Goal: Task Accomplishment & Management: Complete application form

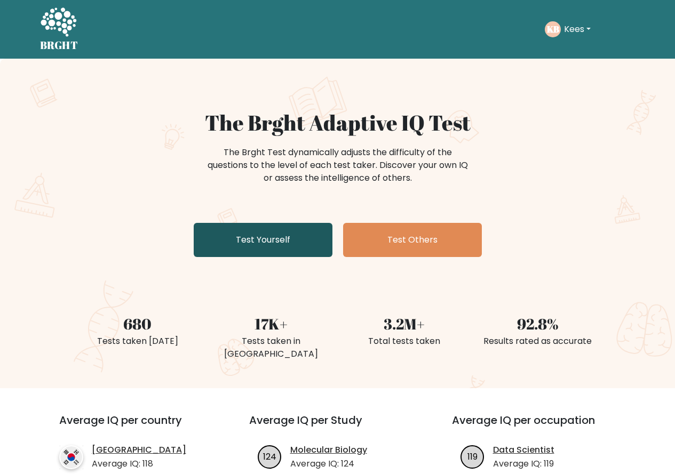
click at [272, 241] on link "Test Yourself" at bounding box center [263, 240] width 139 height 34
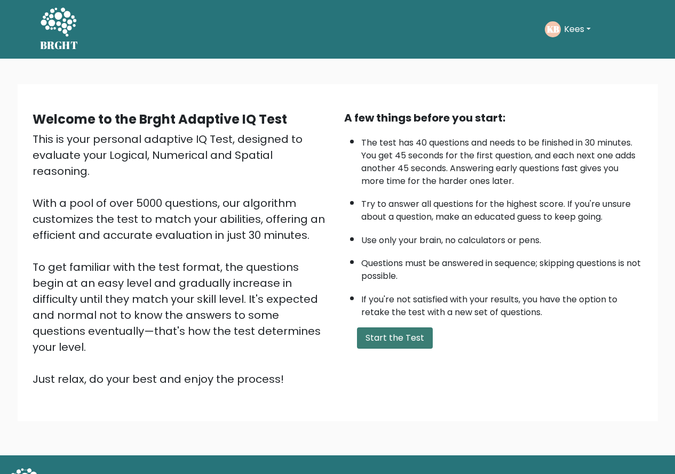
click at [394, 332] on button "Start the Test" at bounding box center [395, 338] width 76 height 21
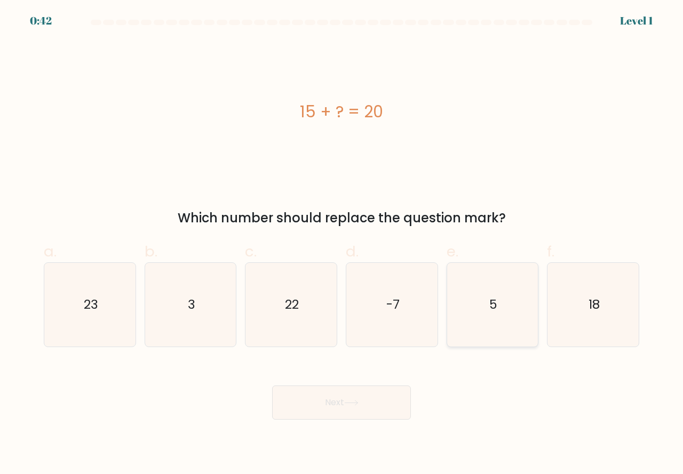
click at [509, 342] on icon "5" at bounding box center [493, 305] width 84 height 84
click at [342, 244] on input "e. 5" at bounding box center [342, 241] width 1 height 7
radio input "true"
click at [368, 406] on button "Next" at bounding box center [341, 403] width 139 height 34
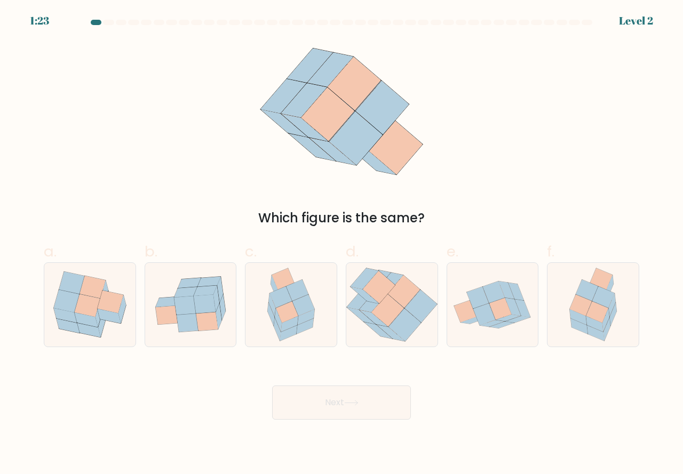
drag, startPoint x: 562, startPoint y: 323, endPoint x: 450, endPoint y: 389, distance: 129.4
click at [563, 323] on icon at bounding box center [593, 305] width 65 height 84
click at [342, 244] on input "f." at bounding box center [342, 241] width 1 height 7
radio input "true"
click at [291, 406] on button "Next" at bounding box center [341, 403] width 139 height 34
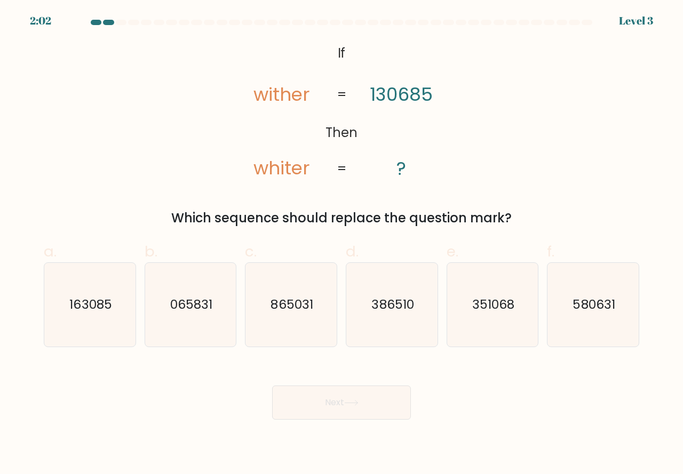
click at [86, 327] on icon "163085" at bounding box center [90, 305] width 84 height 84
click at [342, 244] on input "a. 163085" at bounding box center [342, 241] width 1 height 7
radio input "true"
click at [362, 399] on button "Next" at bounding box center [341, 403] width 139 height 34
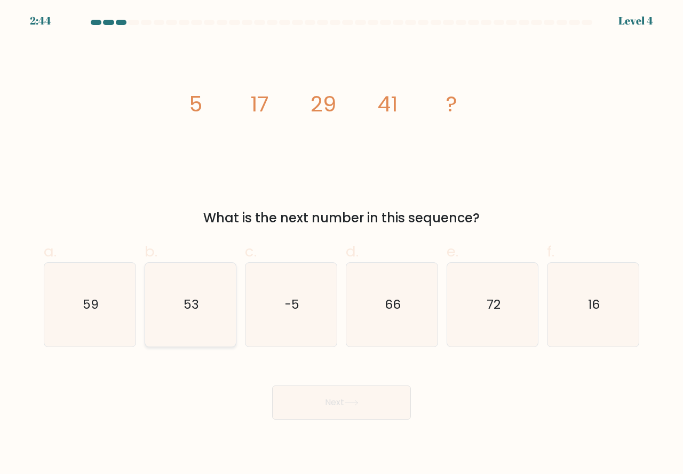
click at [192, 328] on icon "53" at bounding box center [191, 305] width 84 height 84
click at [342, 244] on input "b. 53" at bounding box center [342, 241] width 1 height 7
radio input "true"
click at [359, 405] on icon at bounding box center [351, 403] width 14 height 6
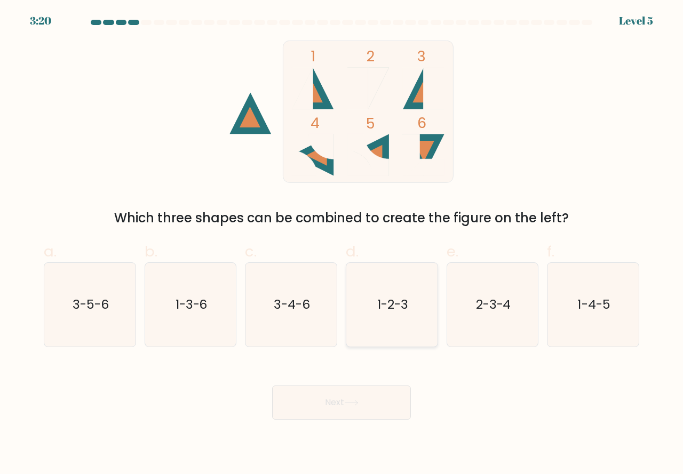
click at [381, 326] on icon "1-2-3" at bounding box center [392, 305] width 84 height 84
click at [342, 244] on input "d. 1-2-3" at bounding box center [342, 241] width 1 height 7
radio input "true"
click at [317, 395] on button "Next" at bounding box center [341, 403] width 139 height 34
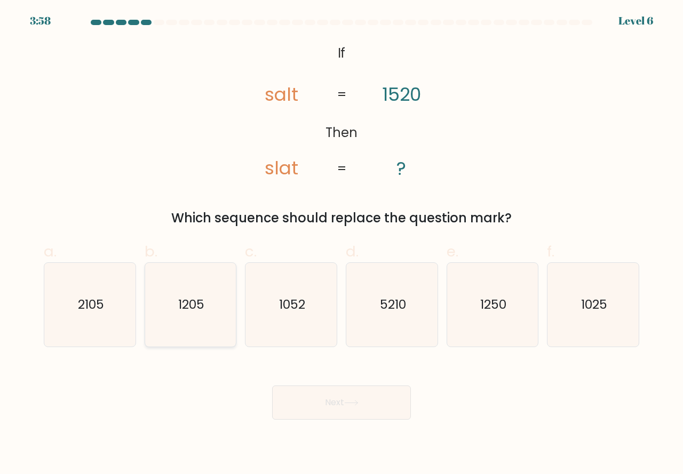
drag, startPoint x: 212, startPoint y: 330, endPoint x: 246, endPoint y: 340, distance: 35.0
click at [212, 329] on icon "1205" at bounding box center [191, 305] width 84 height 84
click at [342, 244] on input "b. 1205" at bounding box center [342, 241] width 1 height 7
radio input "true"
drag, startPoint x: 482, startPoint y: 324, endPoint x: 409, endPoint y: 371, distance: 86.5
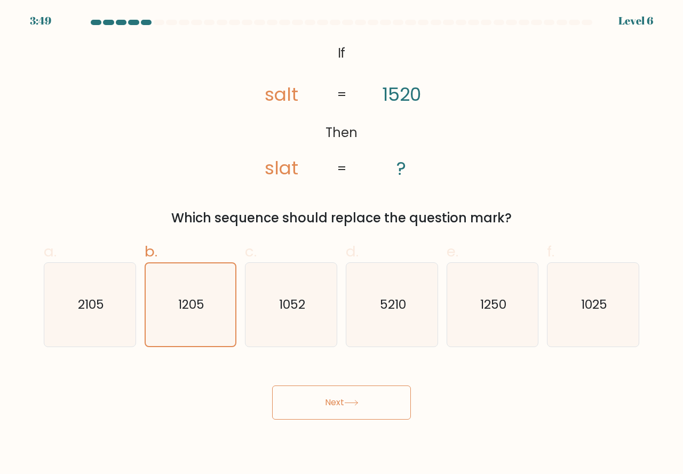
click at [479, 328] on icon "1250" at bounding box center [493, 305] width 84 height 84
click at [342, 244] on input "e. 1250" at bounding box center [342, 241] width 1 height 7
radio input "true"
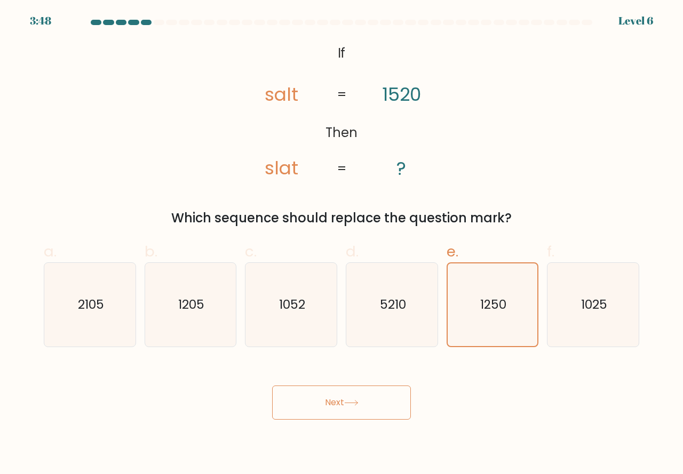
click at [363, 396] on button "Next" at bounding box center [341, 403] width 139 height 34
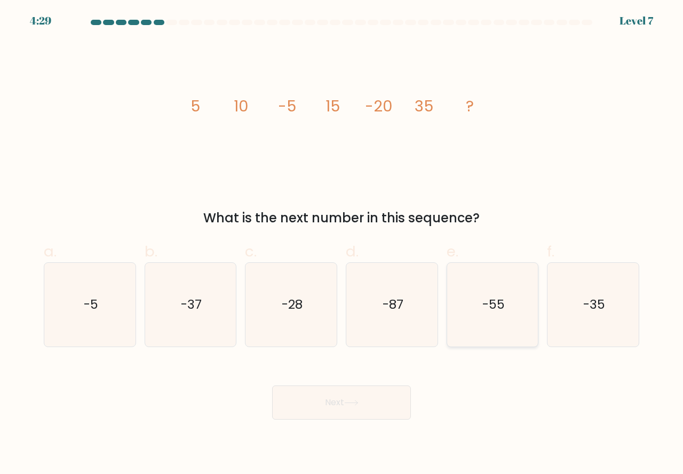
click at [476, 333] on icon "-55" at bounding box center [493, 305] width 84 height 84
click at [342, 244] on input "e. -55" at bounding box center [342, 241] width 1 height 7
radio input "true"
click at [359, 391] on button "Next" at bounding box center [341, 403] width 139 height 34
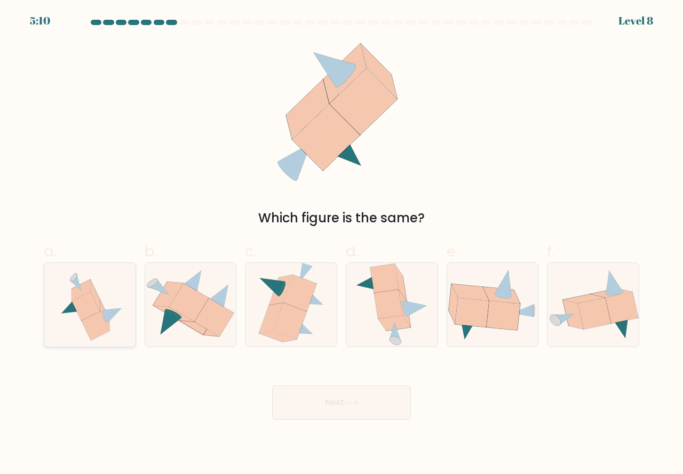
drag, startPoint x: 97, startPoint y: 330, endPoint x: 115, endPoint y: 344, distance: 23.2
click at [97, 329] on icon at bounding box center [95, 326] width 28 height 29
click at [342, 244] on input "a." at bounding box center [342, 241] width 1 height 7
radio input "true"
click at [314, 397] on button "Next" at bounding box center [341, 403] width 139 height 34
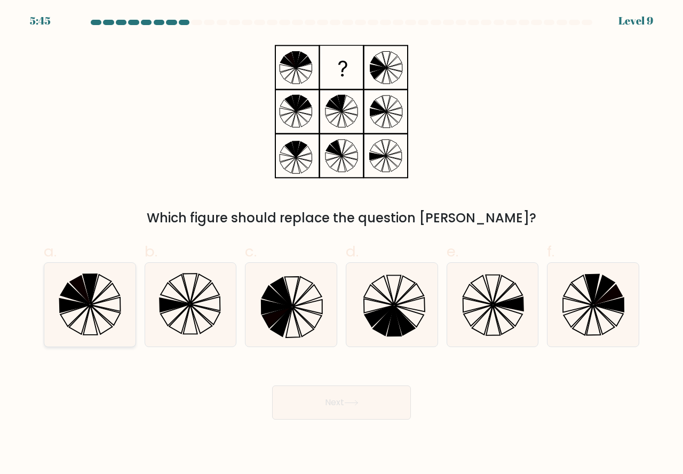
click at [91, 321] on icon at bounding box center [90, 305] width 84 height 84
click at [342, 244] on input "a." at bounding box center [342, 241] width 1 height 7
radio input "true"
click at [323, 405] on button "Next" at bounding box center [341, 403] width 139 height 34
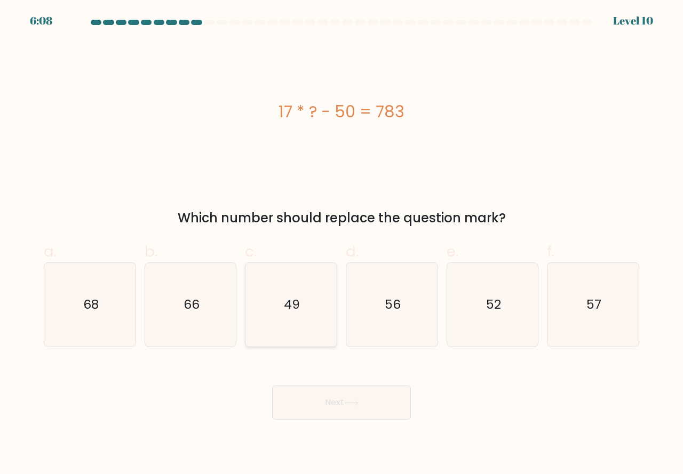
drag, startPoint x: 299, startPoint y: 327, endPoint x: 313, endPoint y: 375, distance: 50.4
click at [299, 329] on icon "49" at bounding box center [291, 305] width 84 height 84
click at [342, 244] on input "c. 49" at bounding box center [342, 241] width 1 height 7
radio input "true"
click at [331, 400] on button "Next" at bounding box center [341, 403] width 139 height 34
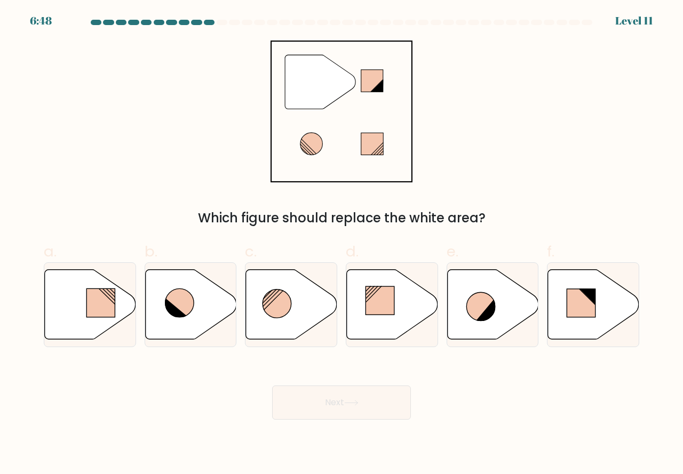
drag, startPoint x: 195, startPoint y: 319, endPoint x: 291, endPoint y: 378, distance: 113.3
click at [196, 321] on icon at bounding box center [190, 305] width 91 height 70
click at [342, 244] on input "b." at bounding box center [342, 241] width 1 height 7
radio input "true"
click at [368, 404] on button "Next" at bounding box center [341, 403] width 139 height 34
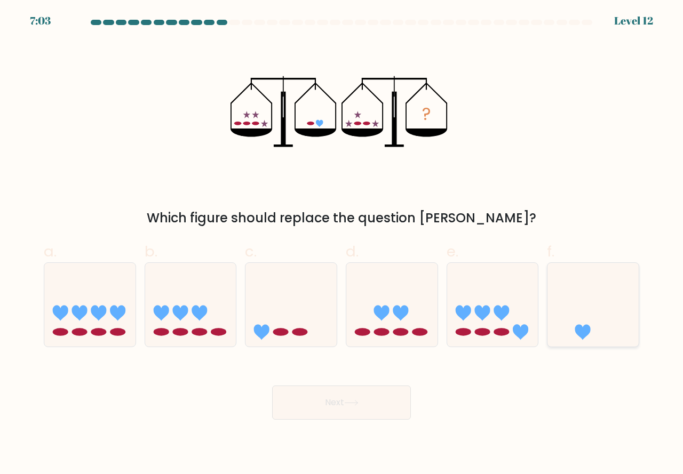
click at [578, 339] on icon at bounding box center [593, 304] width 91 height 75
click at [342, 244] on input "f." at bounding box center [342, 241] width 1 height 7
radio input "true"
click at [387, 399] on button "Next" at bounding box center [341, 403] width 139 height 34
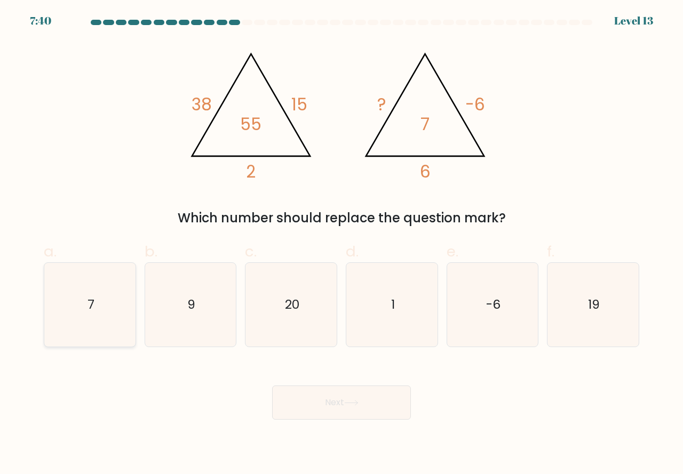
click at [120, 326] on icon "7" at bounding box center [90, 305] width 84 height 84
click at [342, 244] on input "a. 7" at bounding box center [342, 241] width 1 height 7
radio input "true"
click at [359, 401] on icon at bounding box center [351, 403] width 14 height 6
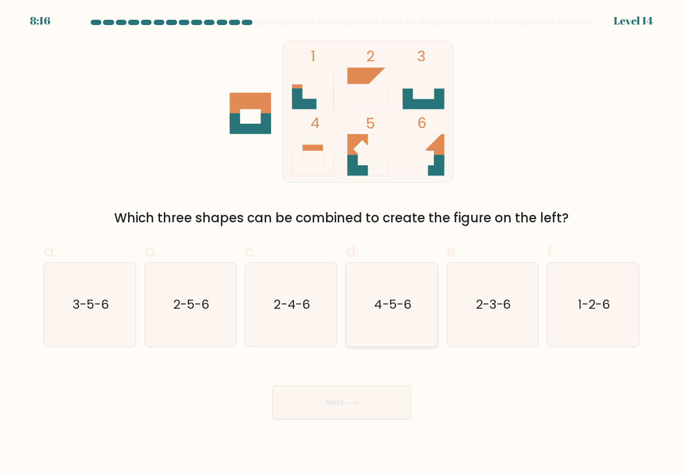
drag, startPoint x: 389, startPoint y: 331, endPoint x: 389, endPoint y: 344, distance: 12.8
click at [389, 334] on icon "4-5-6" at bounding box center [392, 305] width 84 height 84
click at [342, 244] on input "d. 4-5-6" at bounding box center [342, 241] width 1 height 7
radio input "true"
click at [351, 400] on icon at bounding box center [351, 403] width 14 height 6
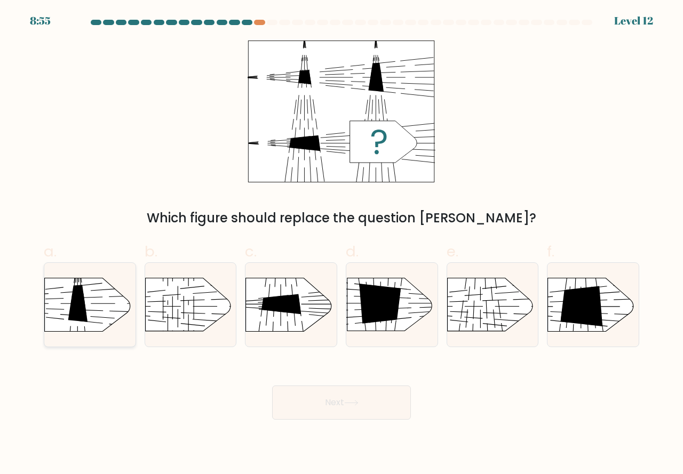
click at [97, 324] on rect at bounding box center [33, 347] width 235 height 180
click at [342, 244] on input "a." at bounding box center [342, 241] width 1 height 7
radio input "true"
click at [347, 406] on icon at bounding box center [351, 403] width 14 height 6
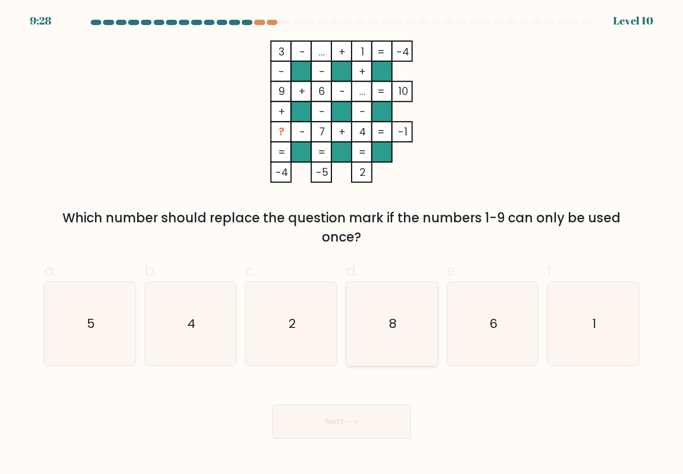
click at [388, 350] on icon "8" at bounding box center [392, 324] width 84 height 84
click at [342, 244] on input "d. 8" at bounding box center [342, 241] width 1 height 7
radio input "true"
click at [347, 419] on icon at bounding box center [351, 422] width 14 height 6
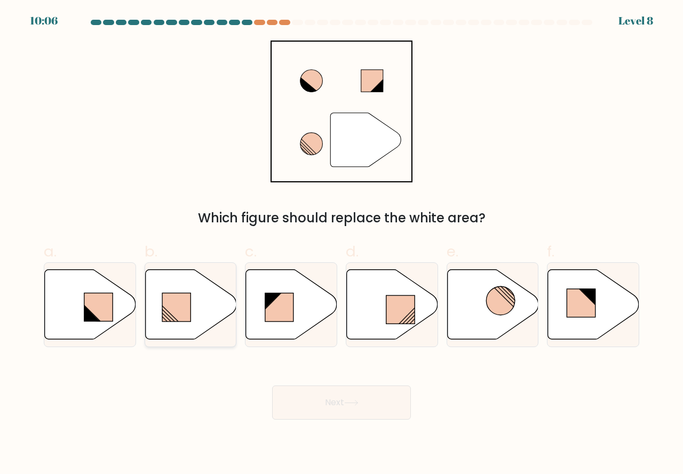
click at [170, 319] on rect at bounding box center [176, 307] width 28 height 29
click at [342, 244] on input "b." at bounding box center [342, 241] width 1 height 7
radio input "true"
click at [333, 406] on button "Next" at bounding box center [341, 403] width 139 height 34
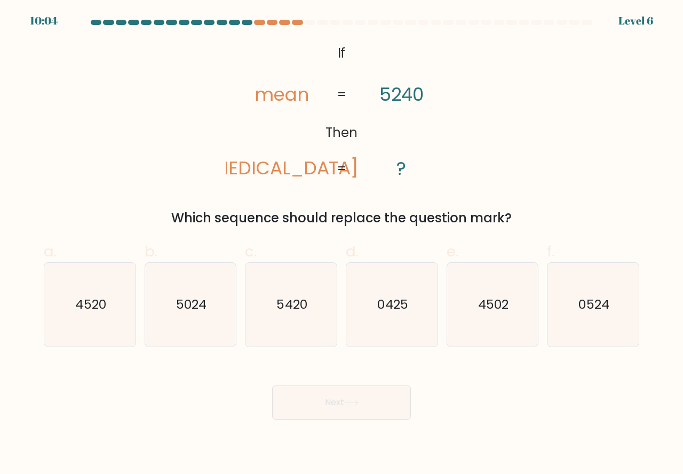
click at [333, 406] on button "Next" at bounding box center [341, 403] width 139 height 34
click at [110, 328] on icon "4520" at bounding box center [90, 305] width 84 height 84
click at [342, 244] on input "a. 4520" at bounding box center [342, 241] width 1 height 7
radio input "true"
click at [333, 402] on button "Next" at bounding box center [341, 403] width 139 height 34
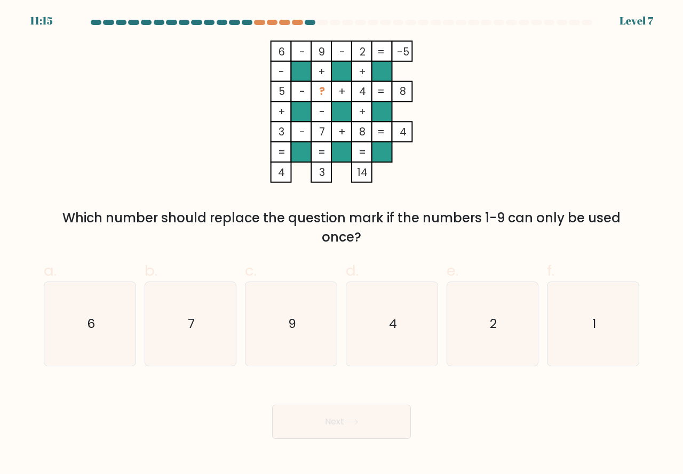
drag, startPoint x: 595, startPoint y: 352, endPoint x: 537, endPoint y: 381, distance: 64.7
click at [591, 355] on icon "1" at bounding box center [593, 324] width 84 height 84
click at [584, 345] on icon "1" at bounding box center [593, 324] width 84 height 84
click at [342, 244] on input "f. 1" at bounding box center [342, 241] width 1 height 7
radio input "true"
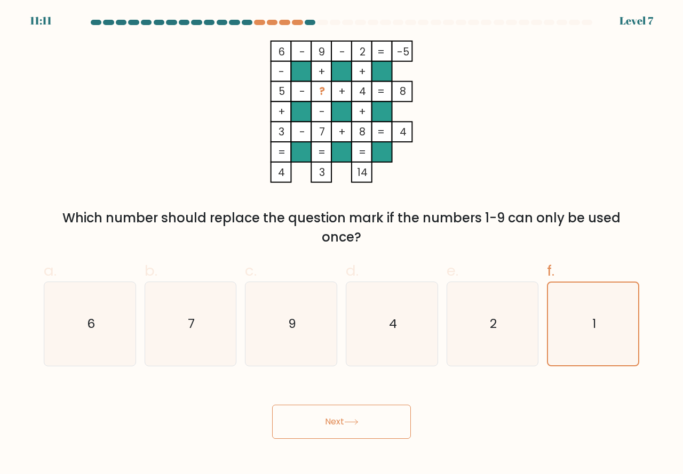
click at [363, 419] on button "Next" at bounding box center [341, 422] width 139 height 34
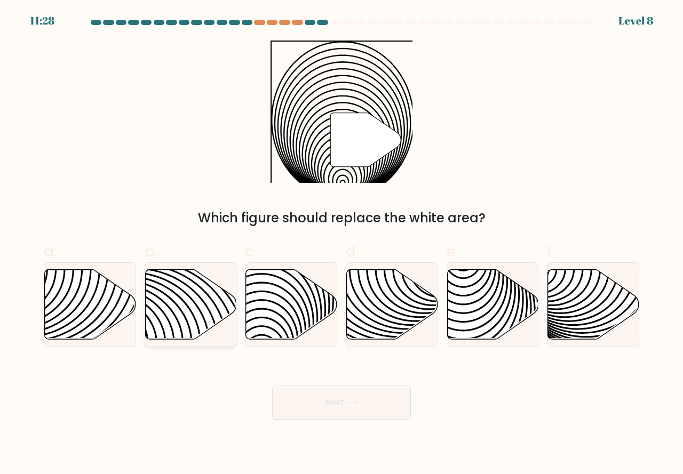
click at [179, 318] on icon at bounding box center [190, 305] width 91 height 70
click at [342, 244] on input "b." at bounding box center [342, 241] width 1 height 7
radio input "true"
click at [318, 407] on button "Next" at bounding box center [341, 403] width 139 height 34
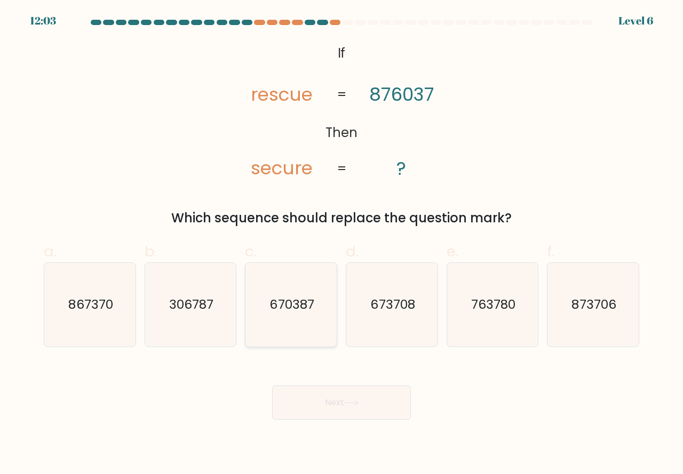
click at [306, 336] on icon "670387" at bounding box center [291, 305] width 84 height 84
click at [342, 244] on input "c. 670387" at bounding box center [342, 241] width 1 height 7
radio input "true"
click at [371, 398] on button "Next" at bounding box center [341, 403] width 139 height 34
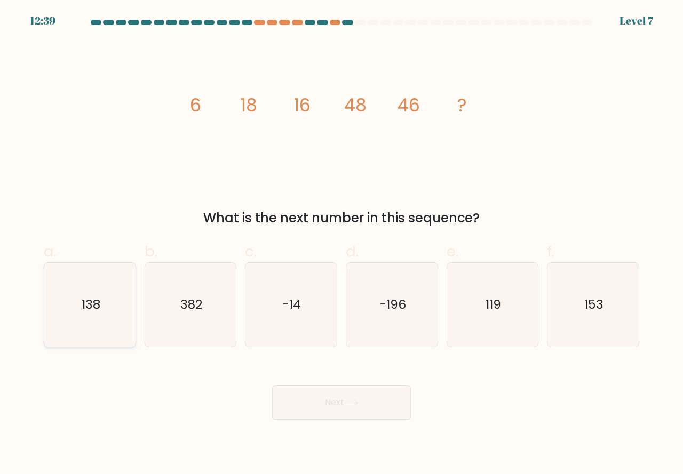
click at [118, 322] on icon "138" at bounding box center [90, 305] width 84 height 84
click at [342, 244] on input "a. 138" at bounding box center [342, 241] width 1 height 7
radio input "true"
click at [343, 406] on button "Next" at bounding box center [341, 403] width 139 height 34
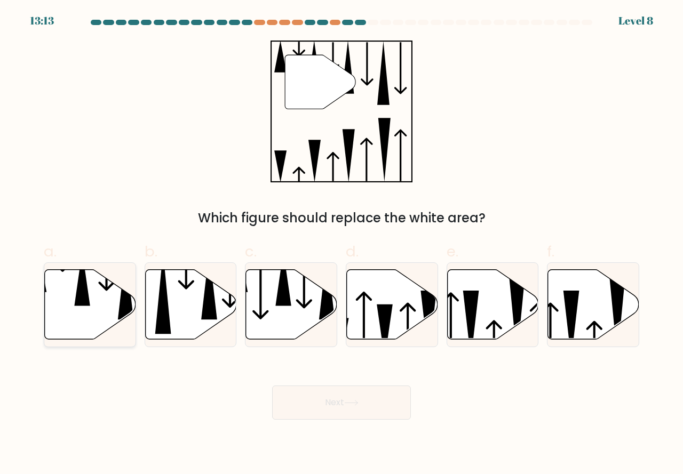
click at [86, 329] on icon at bounding box center [90, 305] width 91 height 70
click at [342, 244] on input "a." at bounding box center [342, 241] width 1 height 7
radio input "true"
click at [315, 401] on button "Next" at bounding box center [341, 403] width 139 height 34
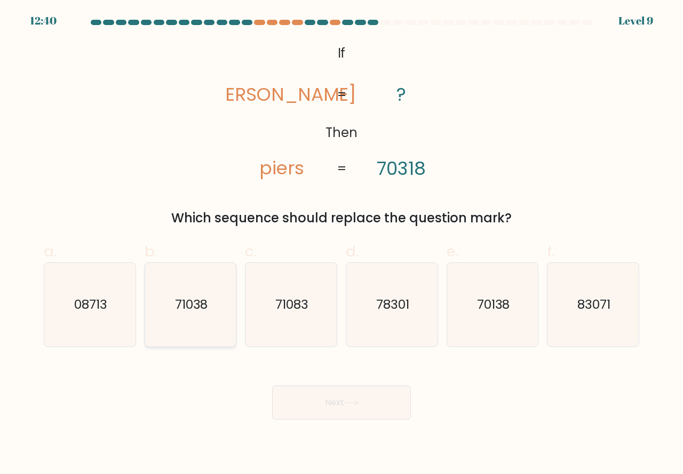
click at [215, 332] on icon "71038" at bounding box center [191, 305] width 84 height 84
click at [342, 244] on input "b. 71038" at bounding box center [342, 241] width 1 height 7
radio input "true"
click at [313, 402] on button "Next" at bounding box center [341, 403] width 139 height 34
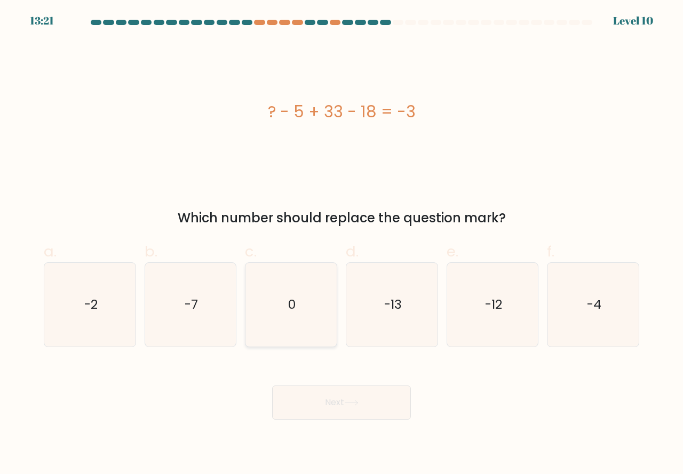
click at [269, 339] on icon "0" at bounding box center [291, 305] width 84 height 84
click at [342, 244] on input "c. 0" at bounding box center [342, 241] width 1 height 7
radio input "true"
click at [208, 332] on icon "-7" at bounding box center [191, 305] width 84 height 84
click at [342, 244] on input "b. -7" at bounding box center [342, 241] width 1 height 7
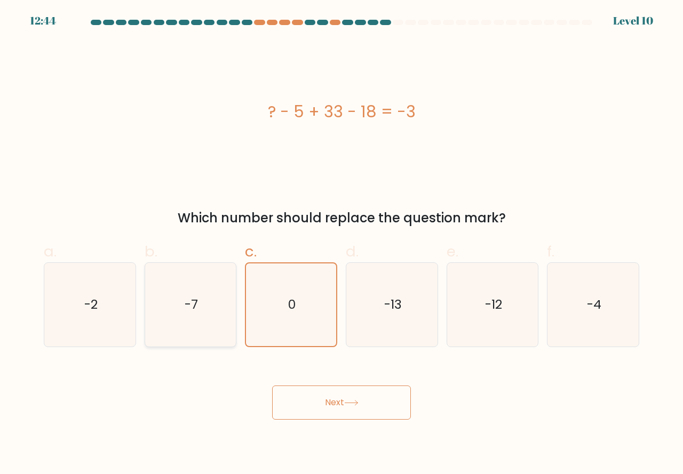
radio input "true"
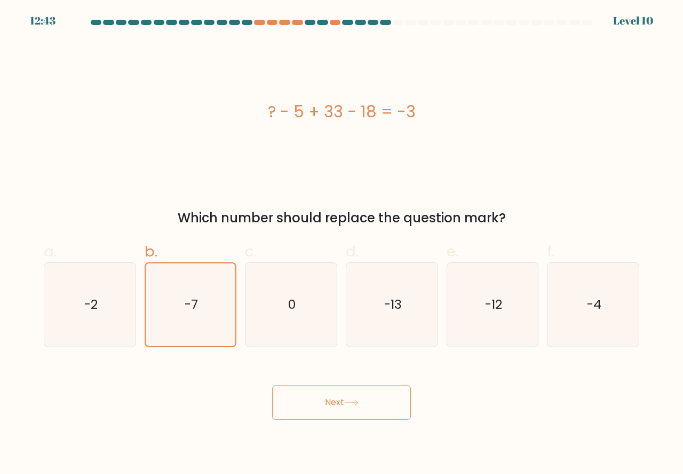
click at [325, 412] on button "Next" at bounding box center [341, 403] width 139 height 34
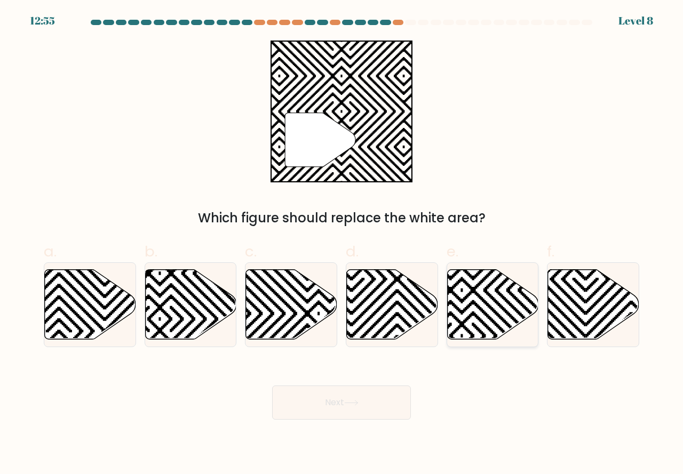
click at [468, 326] on icon at bounding box center [492, 305] width 91 height 70
click at [342, 244] on input "e." at bounding box center [342, 241] width 1 height 7
radio input "true"
click at [374, 398] on button "Next" at bounding box center [341, 403] width 139 height 34
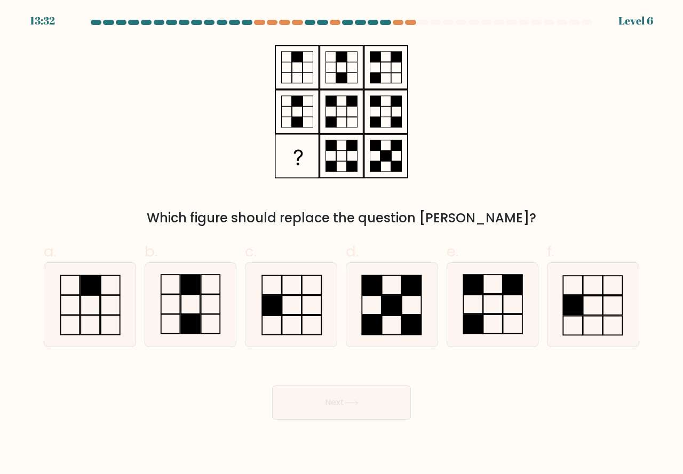
drag, startPoint x: 489, startPoint y: 320, endPoint x: 359, endPoint y: 386, distance: 146.6
click at [486, 326] on icon at bounding box center [493, 305] width 84 height 84
click at [342, 244] on input "e." at bounding box center [342, 241] width 1 height 7
radio input "true"
click at [318, 402] on button "Next" at bounding box center [341, 403] width 139 height 34
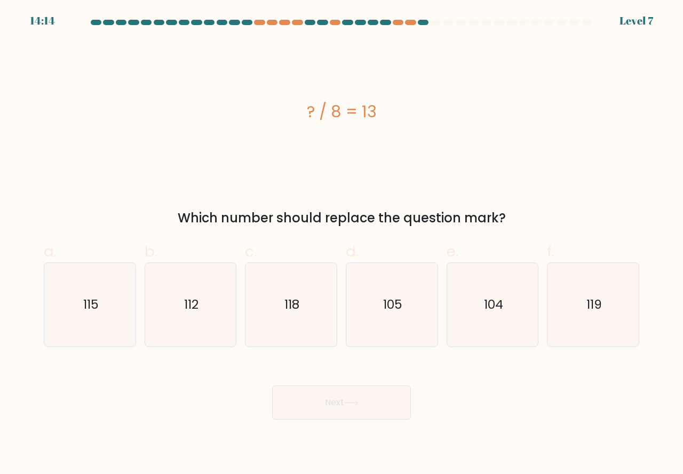
drag, startPoint x: 492, startPoint y: 334, endPoint x: 398, endPoint y: 373, distance: 101.4
click at [491, 336] on icon "104" at bounding box center [493, 305] width 84 height 84
drag, startPoint x: 468, startPoint y: 333, endPoint x: 445, endPoint y: 356, distance: 33.2
click at [468, 335] on icon "104" at bounding box center [493, 305] width 84 height 84
click at [342, 244] on input "e. 104" at bounding box center [342, 241] width 1 height 7
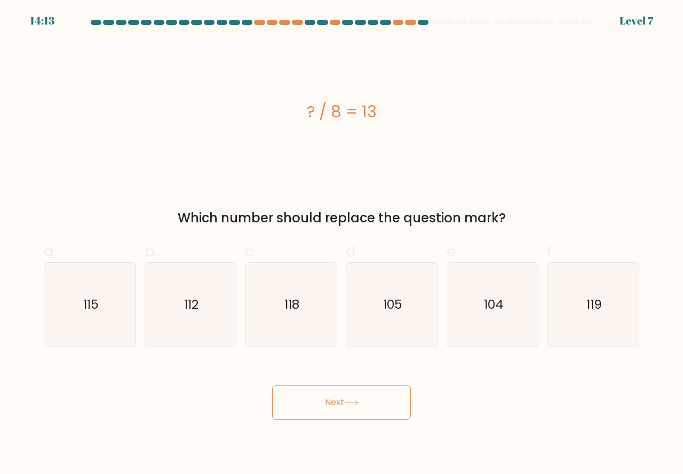
radio input "true"
click at [346, 401] on button "Next" at bounding box center [341, 403] width 139 height 34
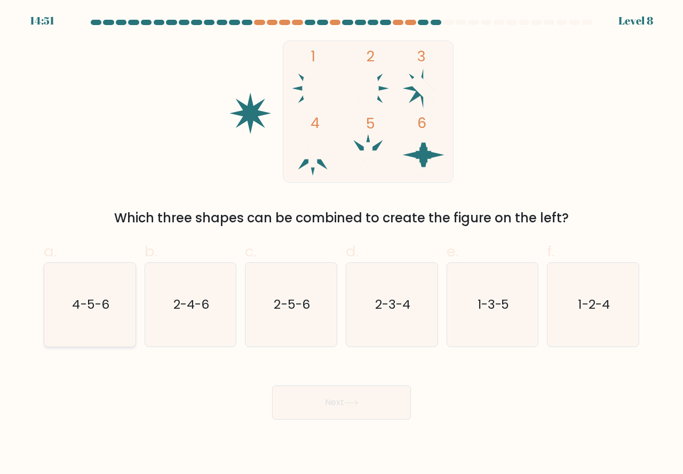
click at [114, 339] on icon "4-5-6" at bounding box center [90, 305] width 84 height 84
click at [342, 244] on input "a. 4-5-6" at bounding box center [342, 241] width 1 height 7
radio input "true"
click at [318, 396] on button "Next" at bounding box center [341, 403] width 139 height 34
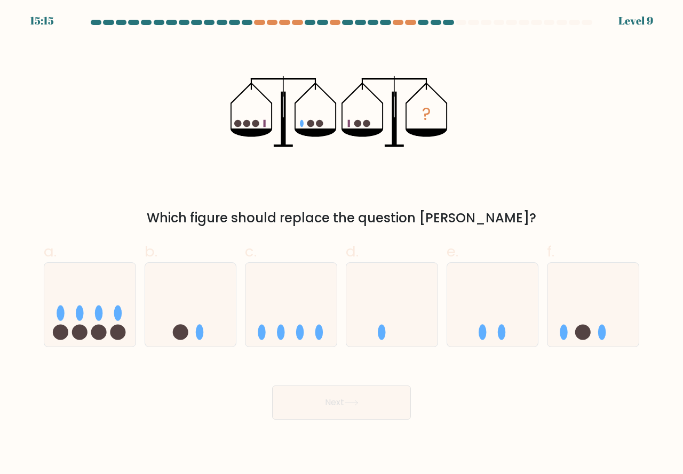
drag, startPoint x: 199, startPoint y: 334, endPoint x: 204, endPoint y: 347, distance: 14.7
click at [200, 335] on ellipse at bounding box center [200, 331] width 8 height 15
click at [342, 244] on input "b." at bounding box center [342, 241] width 1 height 7
radio input "true"
click at [336, 408] on button "Next" at bounding box center [341, 403] width 139 height 34
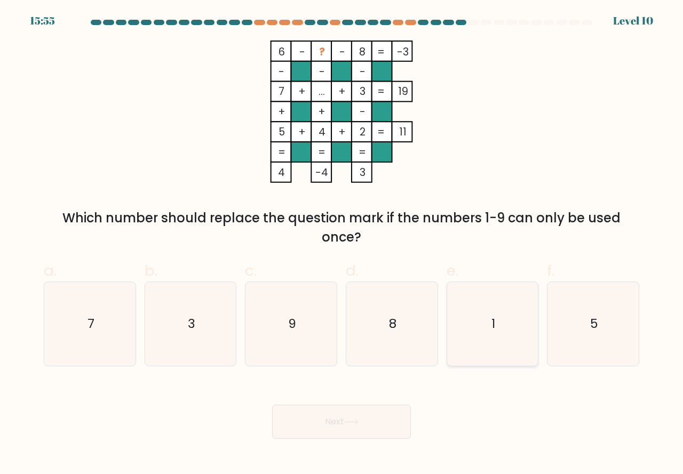
click at [500, 358] on icon "1" at bounding box center [493, 324] width 84 height 84
click at [342, 244] on input "e. 1" at bounding box center [342, 241] width 1 height 7
radio input "true"
click at [324, 422] on button "Next" at bounding box center [341, 422] width 139 height 34
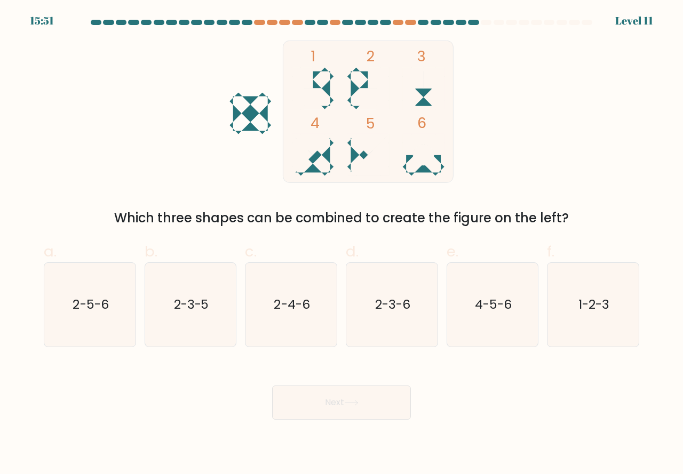
drag, startPoint x: 598, startPoint y: 315, endPoint x: 574, endPoint y: 353, distance: 45.3
click at [599, 315] on icon "1-2-3" at bounding box center [593, 305] width 84 height 84
click at [342, 244] on input "f. 1-2-3" at bounding box center [342, 241] width 1 height 7
radio input "true"
click at [353, 403] on icon at bounding box center [351, 403] width 13 height 5
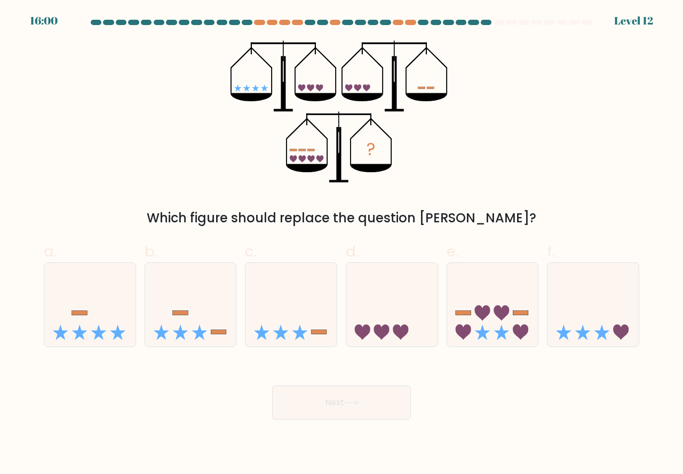
drag, startPoint x: 490, startPoint y: 336, endPoint x: 442, endPoint y: 390, distance: 72.2
click at [490, 341] on icon at bounding box center [492, 304] width 91 height 75
click at [342, 244] on input "e." at bounding box center [342, 241] width 1 height 7
radio input "true"
click at [370, 411] on button "Next" at bounding box center [341, 403] width 139 height 34
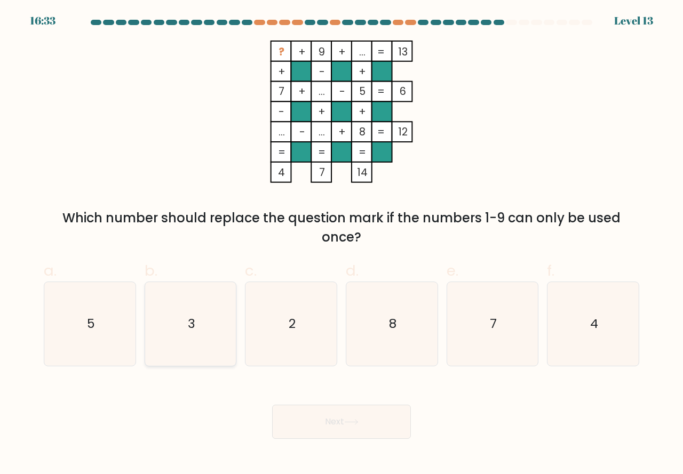
click at [174, 345] on icon "3" at bounding box center [191, 324] width 84 height 84
click at [342, 244] on input "b. 3" at bounding box center [342, 241] width 1 height 7
radio input "true"
click at [312, 419] on button "Next" at bounding box center [341, 422] width 139 height 34
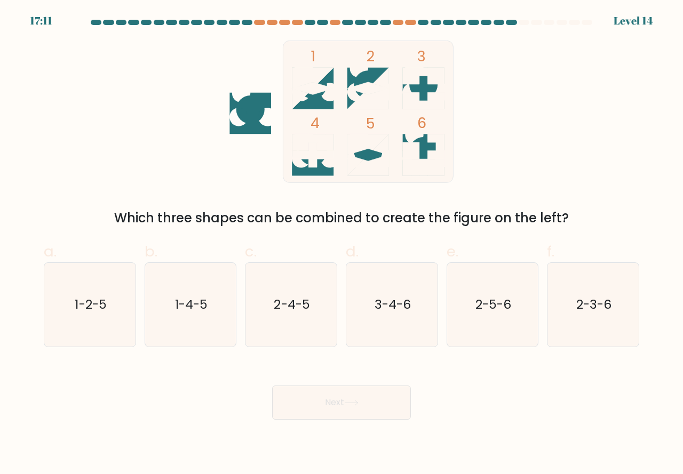
drag, startPoint x: 90, startPoint y: 330, endPoint x: 197, endPoint y: 369, distance: 114.3
click at [91, 331] on icon "1-2-5" at bounding box center [90, 305] width 84 height 84
click at [342, 244] on input "a. 1-2-5" at bounding box center [342, 241] width 1 height 7
radio input "true"
click at [314, 406] on button "Next" at bounding box center [341, 403] width 139 height 34
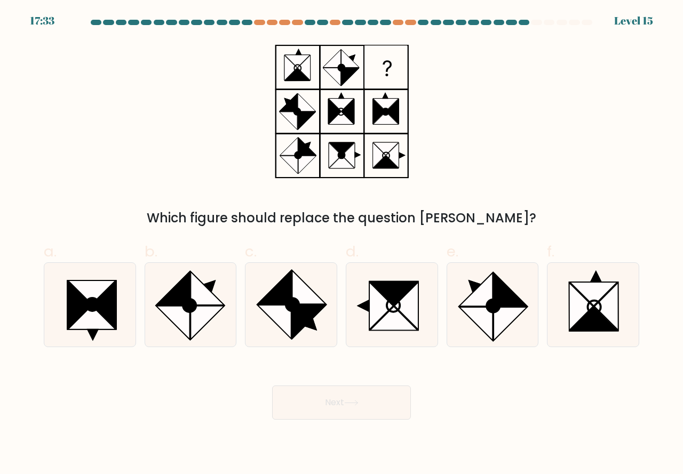
drag, startPoint x: 188, startPoint y: 320, endPoint x: 208, endPoint y: 347, distance: 34.1
click at [188, 321] on icon at bounding box center [173, 323] width 34 height 34
click at [342, 244] on input "b." at bounding box center [342, 241] width 1 height 7
radio input "true"
click at [308, 392] on button "Next" at bounding box center [341, 403] width 139 height 34
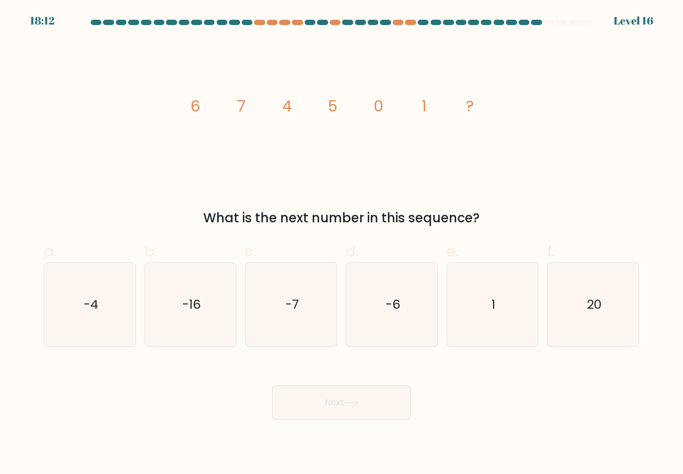
drag, startPoint x: 397, startPoint y: 331, endPoint x: 385, endPoint y: 377, distance: 47.4
click at [397, 334] on icon "-6" at bounding box center [392, 305] width 84 height 84
click at [342, 244] on input "d. -6" at bounding box center [342, 241] width 1 height 7
radio input "true"
click at [354, 410] on button "Next" at bounding box center [341, 403] width 139 height 34
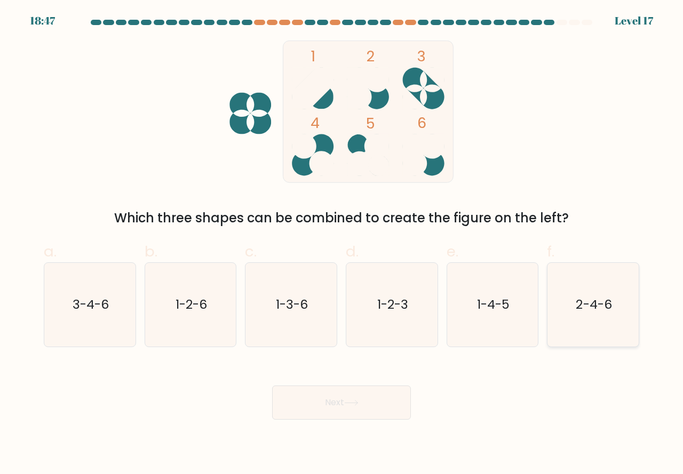
click at [587, 324] on icon "2-4-6" at bounding box center [593, 305] width 84 height 84
click at [342, 244] on input "f. 2-4-6" at bounding box center [342, 241] width 1 height 7
radio input "true"
click at [358, 404] on icon at bounding box center [351, 403] width 14 height 6
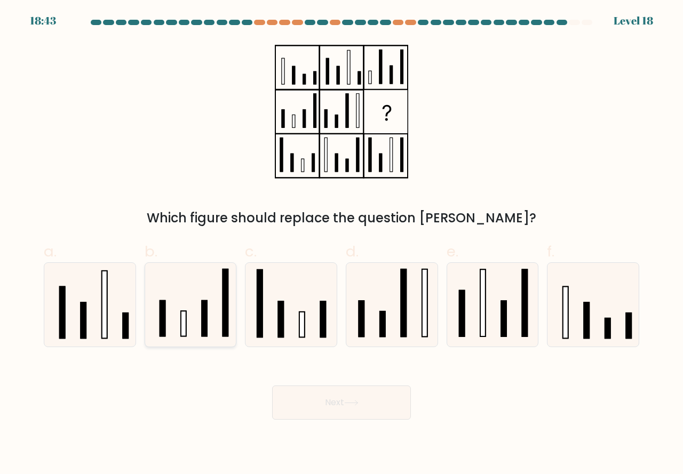
click at [186, 334] on rect at bounding box center [183, 324] width 5 height 25
click at [342, 244] on input "b." at bounding box center [342, 241] width 1 height 7
radio input "true"
click at [311, 405] on button "Next" at bounding box center [341, 403] width 139 height 34
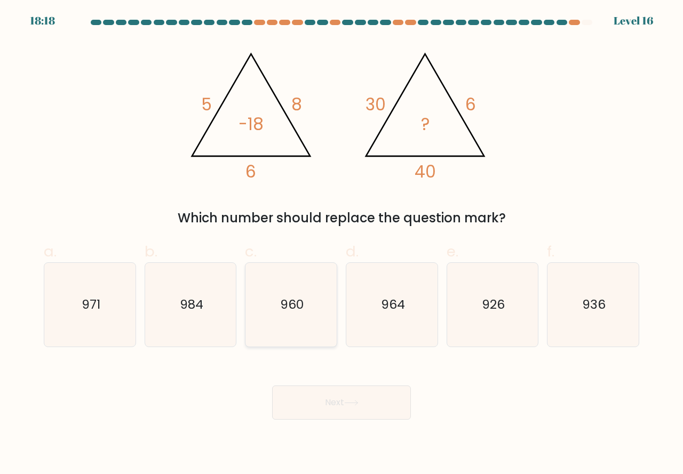
click at [299, 331] on icon "960" at bounding box center [291, 305] width 84 height 84
click at [342, 244] on input "c. 960" at bounding box center [342, 241] width 1 height 7
radio input "true"
click at [370, 401] on button "Next" at bounding box center [341, 403] width 139 height 34
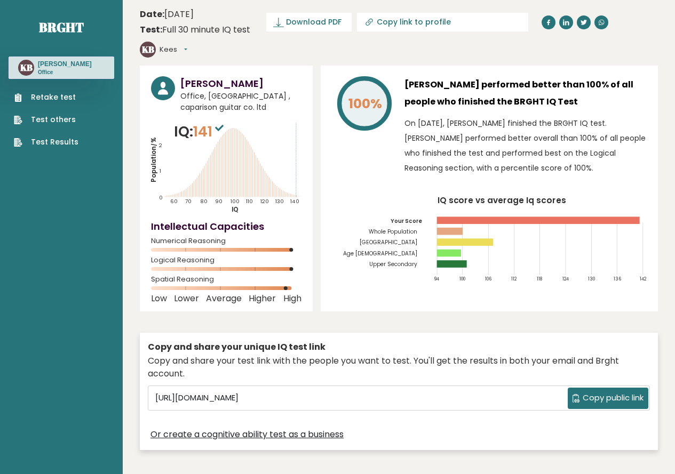
click at [40, 139] on link "Test Results" at bounding box center [46, 142] width 65 height 11
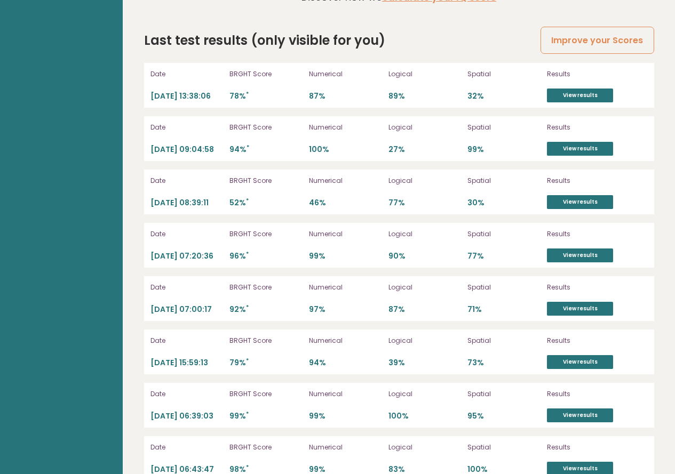
scroll to position [3013, 0]
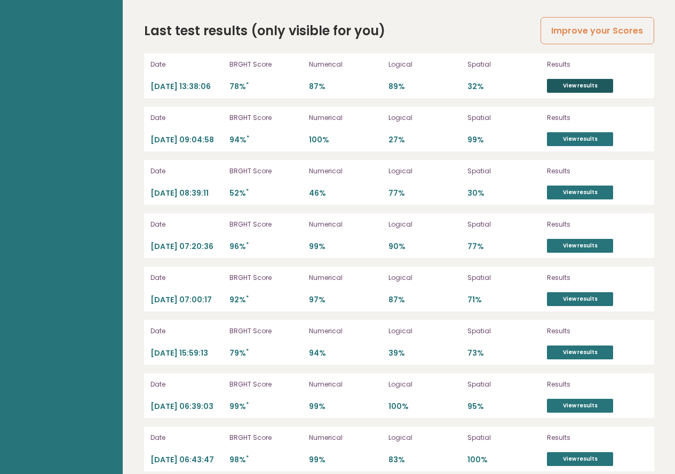
click at [585, 79] on link "View results" at bounding box center [580, 86] width 66 height 14
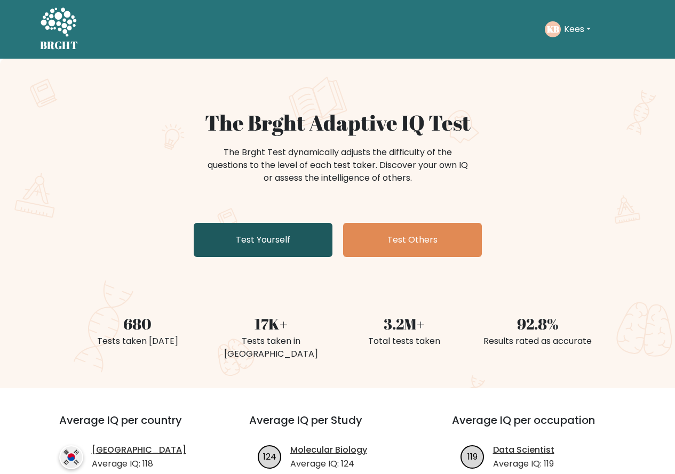
click at [270, 247] on link "Test Yourself" at bounding box center [263, 240] width 139 height 34
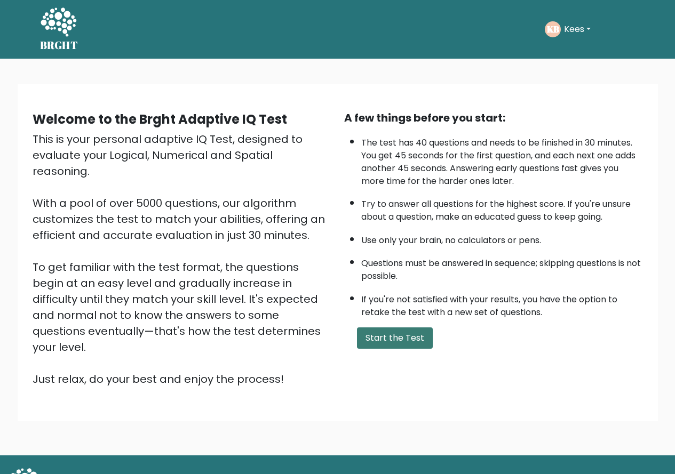
click at [394, 333] on button "Start the Test" at bounding box center [395, 338] width 76 height 21
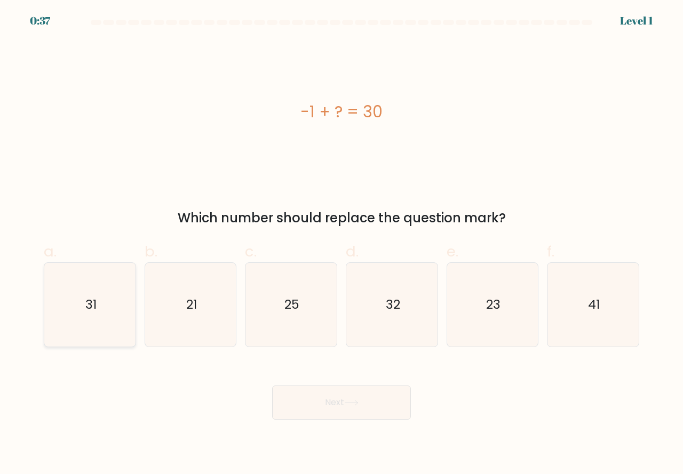
click at [114, 308] on icon "31" at bounding box center [90, 305] width 84 height 84
click at [342, 244] on input "a. 31" at bounding box center [342, 241] width 1 height 7
radio input "true"
click at [344, 399] on button "Next" at bounding box center [341, 403] width 139 height 34
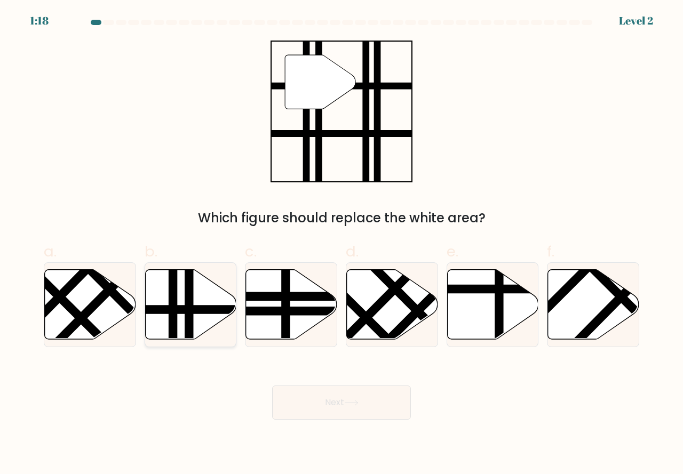
drag, startPoint x: 177, startPoint y: 315, endPoint x: 208, endPoint y: 343, distance: 41.2
click at [173, 314] on line at bounding box center [173, 343] width 0 height 184
click at [342, 244] on input "b." at bounding box center [342, 241] width 1 height 7
radio input "true"
click at [343, 402] on button "Next" at bounding box center [341, 403] width 139 height 34
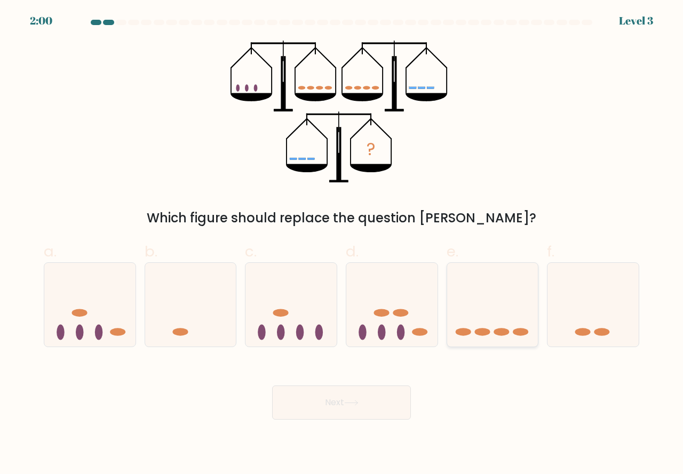
drag, startPoint x: 503, startPoint y: 320, endPoint x: 418, endPoint y: 379, distance: 103.5
click at [502, 321] on icon at bounding box center [492, 304] width 91 height 75
click at [342, 244] on input "e." at bounding box center [342, 241] width 1 height 7
radio input "true"
click at [381, 396] on button "Next" at bounding box center [341, 403] width 139 height 34
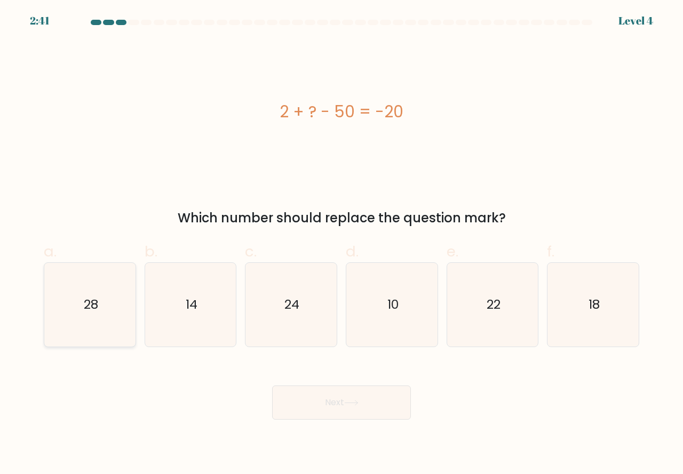
drag, startPoint x: 57, startPoint y: 310, endPoint x: 140, endPoint y: 355, distance: 94.8
click at [57, 311] on icon "28" at bounding box center [90, 305] width 84 height 84
click at [342, 244] on input "a. 28" at bounding box center [342, 241] width 1 height 7
radio input "true"
click at [296, 398] on button "Next" at bounding box center [341, 403] width 139 height 34
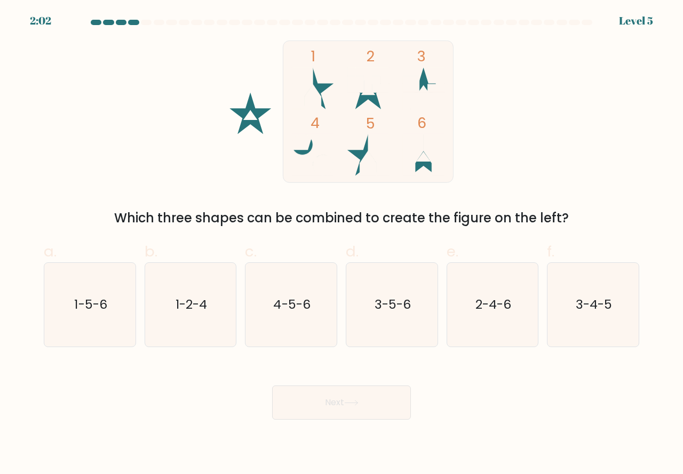
click at [488, 357] on form at bounding box center [341, 220] width 683 height 400
click at [477, 326] on icon "2-4-6" at bounding box center [493, 305] width 84 height 84
click at [342, 244] on input "e. 2-4-6" at bounding box center [342, 241] width 1 height 7
radio input "true"
click at [340, 410] on button "Next" at bounding box center [341, 403] width 139 height 34
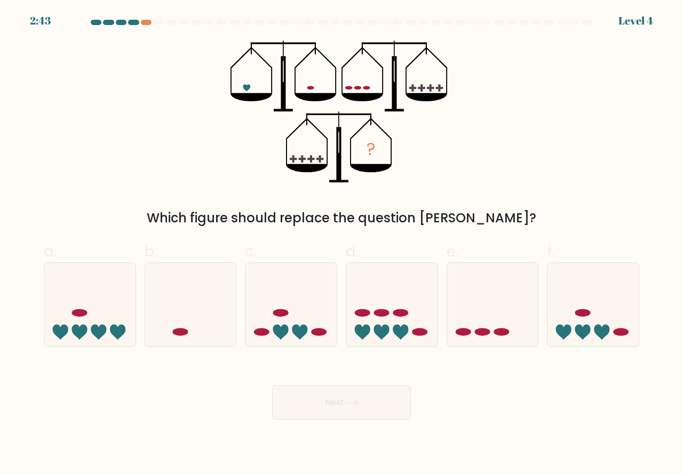
drag, startPoint x: 470, startPoint y: 334, endPoint x: 441, endPoint y: 366, distance: 43.5
click at [471, 335] on icon at bounding box center [492, 304] width 91 height 75
click at [342, 244] on input "e." at bounding box center [342, 241] width 1 height 7
radio input "true"
click at [355, 403] on icon at bounding box center [351, 403] width 14 height 6
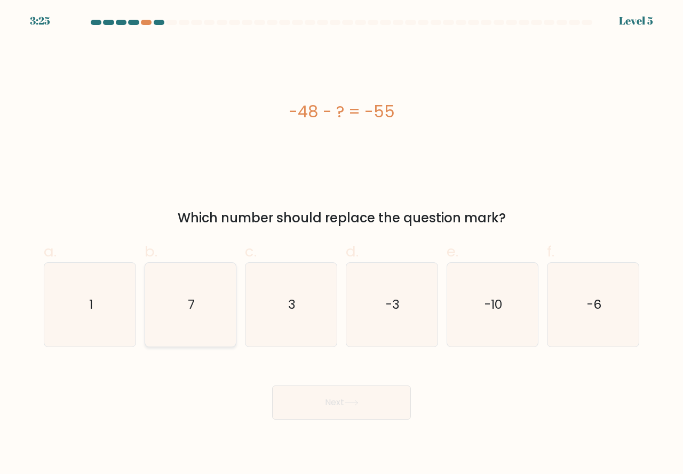
click at [210, 324] on icon "7" at bounding box center [191, 305] width 84 height 84
click at [342, 244] on input "b. 7" at bounding box center [342, 241] width 1 height 7
radio input "true"
click at [347, 395] on button "Next" at bounding box center [341, 403] width 139 height 34
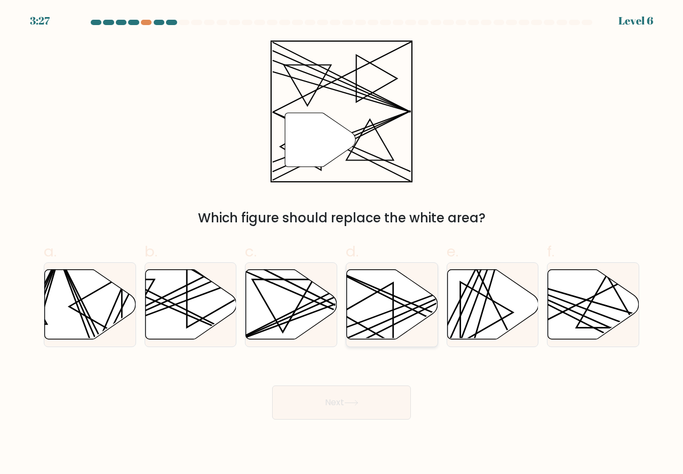
click at [391, 324] on icon at bounding box center [392, 305] width 91 height 70
click at [342, 244] on input "d." at bounding box center [342, 241] width 1 height 7
radio input "true"
click at [363, 398] on button "Next" at bounding box center [341, 403] width 139 height 34
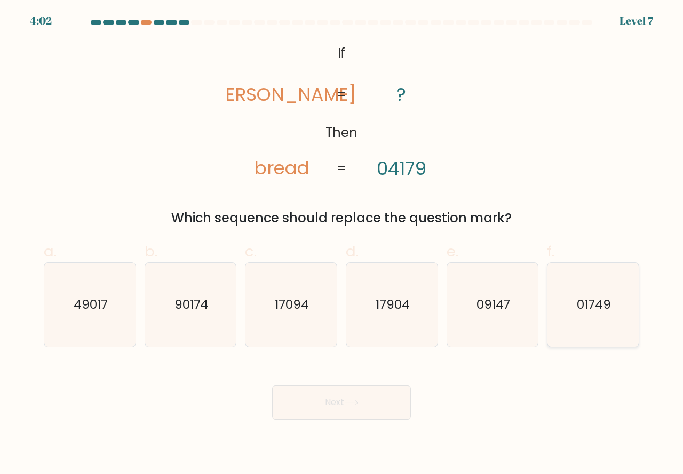
click at [595, 321] on icon "01749" at bounding box center [593, 305] width 84 height 84
click at [342, 244] on input "f. 01749" at bounding box center [342, 241] width 1 height 7
radio input "true"
click at [331, 401] on button "Next" at bounding box center [341, 403] width 139 height 34
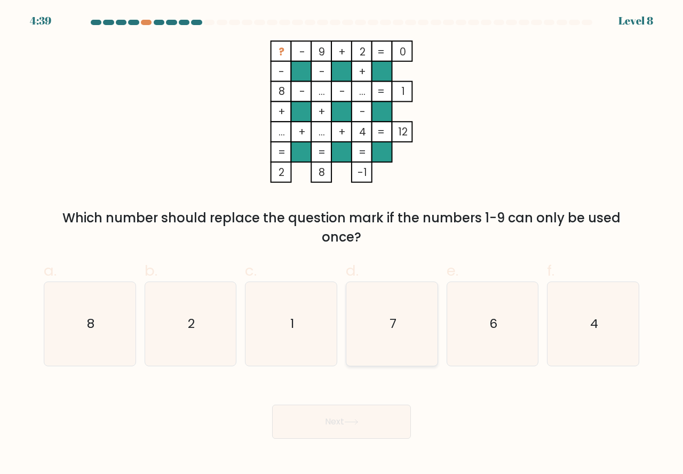
click at [405, 350] on icon "7" at bounding box center [392, 324] width 84 height 84
click at [342, 244] on input "d. 7" at bounding box center [342, 241] width 1 height 7
radio input "true"
click at [357, 416] on button "Next" at bounding box center [341, 422] width 139 height 34
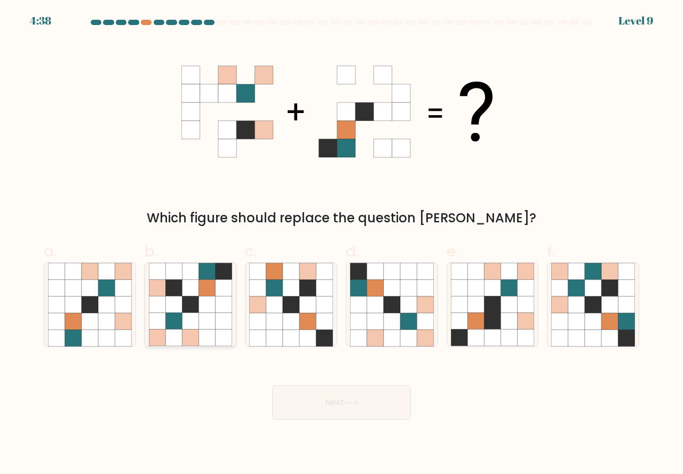
click at [230, 300] on icon at bounding box center [224, 305] width 17 height 17
click at [342, 244] on input "b." at bounding box center [342, 241] width 1 height 7
radio input "true"
click at [318, 395] on button "Next" at bounding box center [341, 403] width 139 height 34
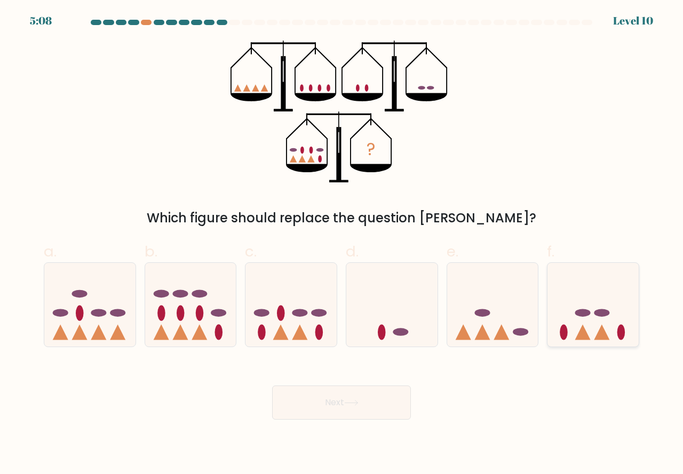
click at [596, 336] on icon at bounding box center [593, 304] width 91 height 75
click at [342, 244] on input "f." at bounding box center [342, 241] width 1 height 7
radio input "true"
click at [365, 407] on button "Next" at bounding box center [341, 403] width 139 height 34
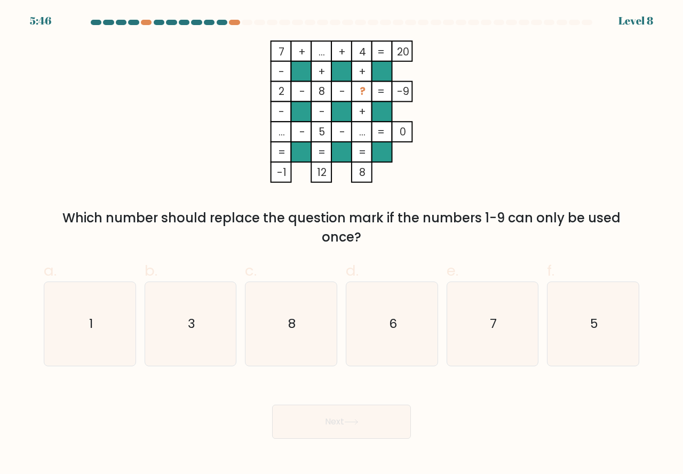
drag, startPoint x: 215, startPoint y: 352, endPoint x: 220, endPoint y: 367, distance: 15.6
click at [215, 353] on icon "3" at bounding box center [191, 324] width 84 height 84
click at [342, 244] on input "b. 3" at bounding box center [342, 241] width 1 height 7
radio input "true"
click at [335, 426] on button "Next" at bounding box center [341, 422] width 139 height 34
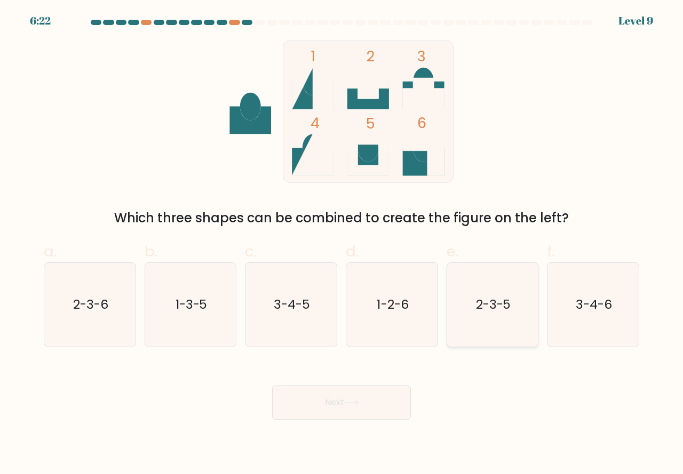
click at [482, 330] on icon "2-3-5" at bounding box center [493, 305] width 84 height 84
click at [342, 244] on input "e. 2-3-5" at bounding box center [342, 241] width 1 height 7
radio input "true"
click at [359, 397] on button "Next" at bounding box center [341, 403] width 139 height 34
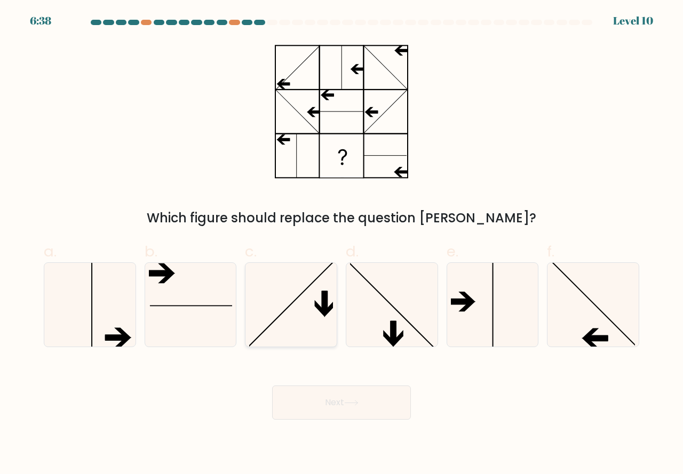
click at [300, 331] on icon at bounding box center [291, 305] width 84 height 84
click at [342, 244] on input "c." at bounding box center [342, 241] width 1 height 7
radio input "true"
click at [321, 402] on button "Next" at bounding box center [341, 403] width 139 height 34
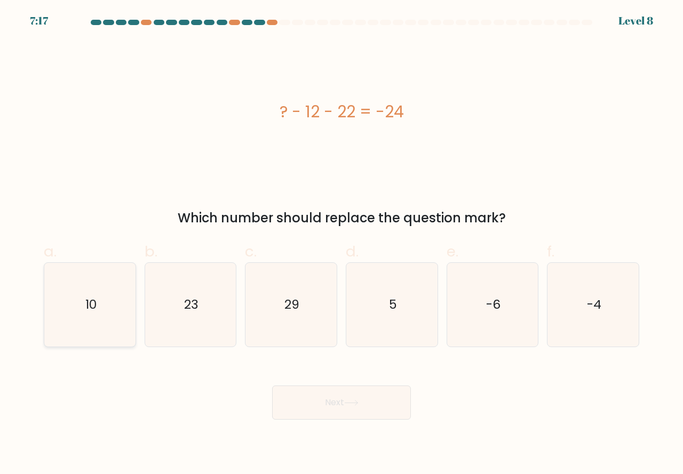
click at [107, 329] on icon "10" at bounding box center [90, 305] width 84 height 84
click at [342, 244] on input "a. 10" at bounding box center [342, 241] width 1 height 7
radio input "true"
click at [317, 405] on button "Next" at bounding box center [341, 403] width 139 height 34
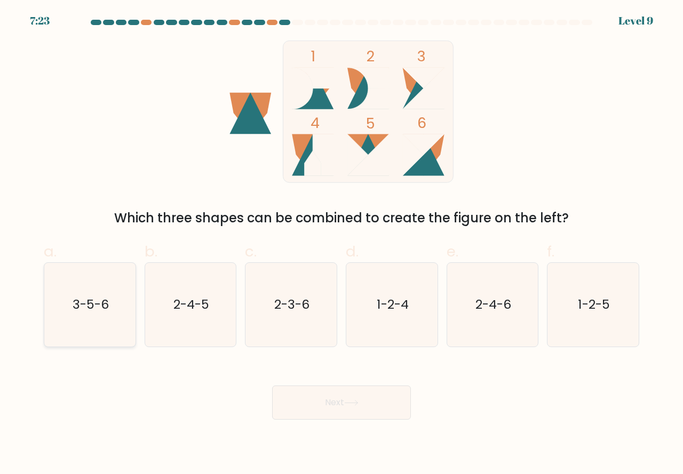
click at [80, 328] on icon "3-5-6" at bounding box center [90, 305] width 84 height 84
click at [342, 244] on input "a. 3-5-6" at bounding box center [342, 241] width 1 height 7
radio input "true"
click at [321, 406] on button "Next" at bounding box center [341, 403] width 139 height 34
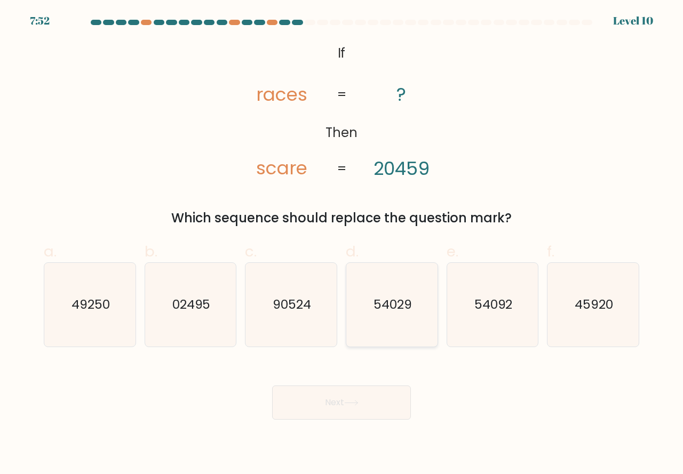
click at [390, 327] on icon "54029" at bounding box center [392, 305] width 84 height 84
click at [342, 244] on input "d. 54029" at bounding box center [342, 241] width 1 height 7
radio input "true"
click at [346, 402] on button "Next" at bounding box center [341, 403] width 139 height 34
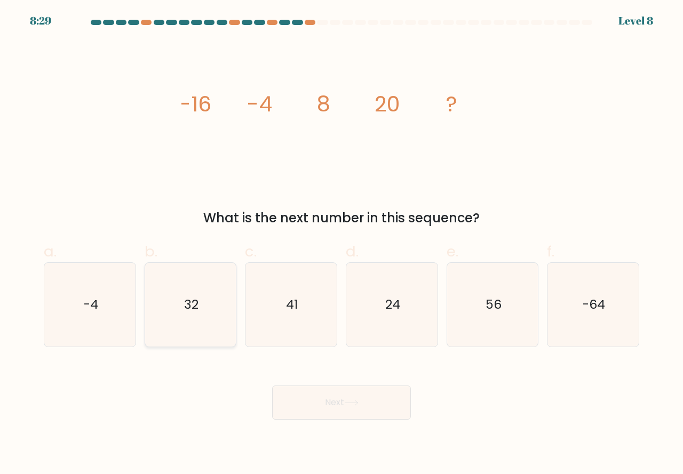
click at [225, 319] on icon "32" at bounding box center [191, 305] width 84 height 84
click at [342, 244] on input "b. 32" at bounding box center [342, 241] width 1 height 7
radio input "true"
click at [340, 405] on button "Next" at bounding box center [341, 403] width 139 height 34
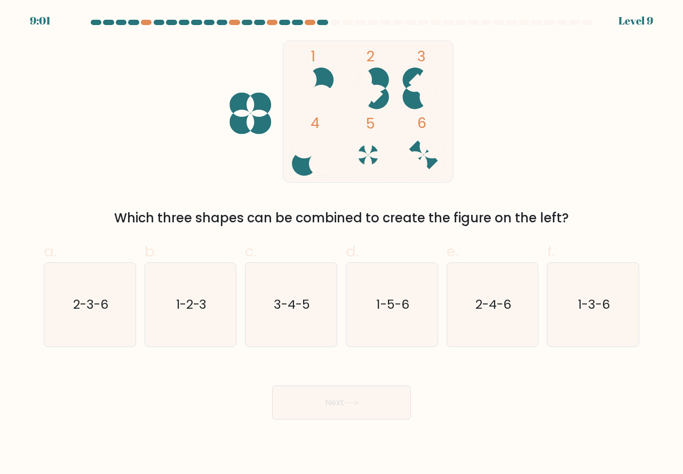
drag, startPoint x: 69, startPoint y: 314, endPoint x: 152, endPoint y: 351, distance: 90.1
click at [73, 318] on icon "2-3-6" at bounding box center [90, 305] width 84 height 84
click at [342, 244] on input "a. 2-3-6" at bounding box center [342, 241] width 1 height 7
radio input "true"
click at [311, 405] on button "Next" at bounding box center [341, 403] width 139 height 34
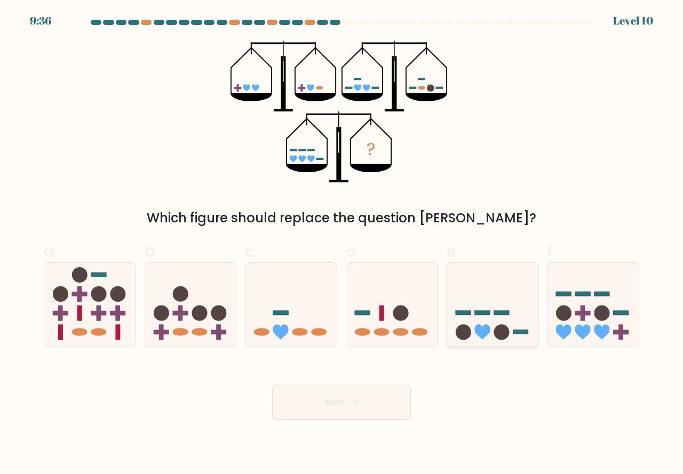
drag, startPoint x: 488, startPoint y: 326, endPoint x: 376, endPoint y: 393, distance: 130.4
click at [485, 333] on icon at bounding box center [481, 331] width 15 height 15
click at [342, 244] on input "e." at bounding box center [342, 241] width 1 height 7
radio input "true"
click at [304, 404] on button "Next" at bounding box center [341, 403] width 139 height 34
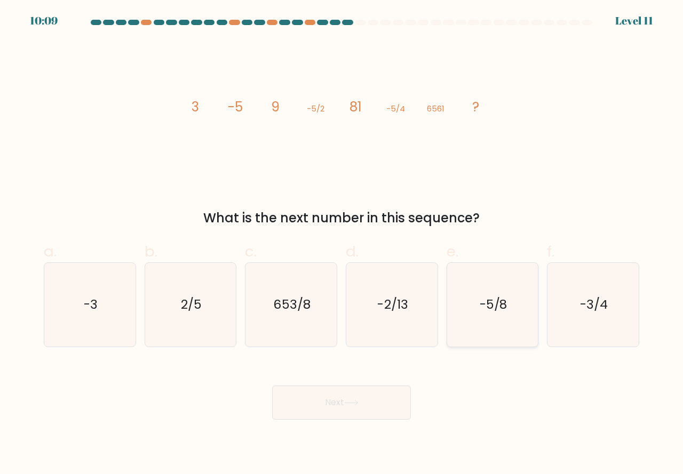
drag, startPoint x: 525, startPoint y: 324, endPoint x: 515, endPoint y: 331, distance: 12.0
click at [525, 324] on icon "-5/8" at bounding box center [493, 305] width 84 height 84
click at [342, 244] on input "e. -5/8" at bounding box center [342, 241] width 1 height 7
radio input "true"
click at [366, 401] on button "Next" at bounding box center [341, 403] width 139 height 34
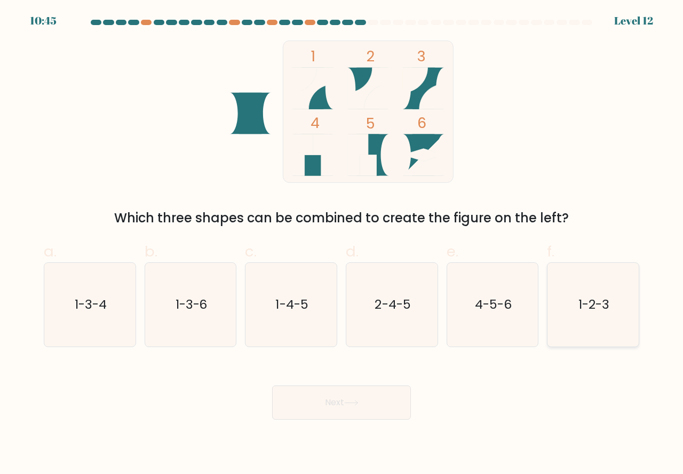
click at [589, 331] on icon "1-2-3" at bounding box center [593, 305] width 84 height 84
click at [342, 244] on input "f. 1-2-3" at bounding box center [342, 241] width 1 height 7
radio input "true"
click at [370, 406] on button "Next" at bounding box center [341, 403] width 139 height 34
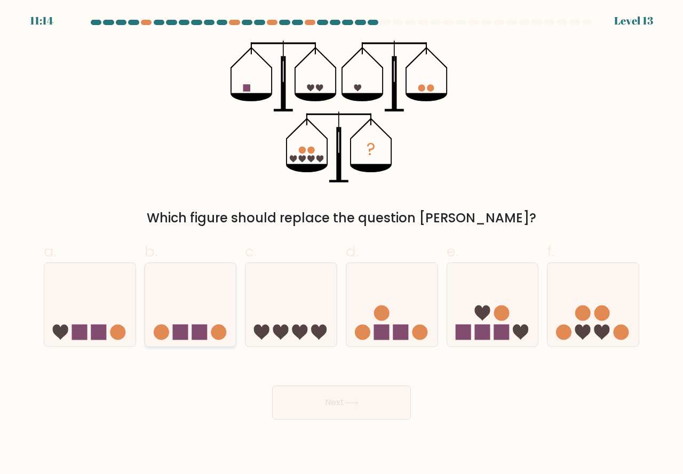
click at [202, 327] on rect at bounding box center [199, 331] width 15 height 15
click at [342, 244] on input "b." at bounding box center [342, 241] width 1 height 7
radio input "true"
click at [330, 400] on button "Next" at bounding box center [341, 403] width 139 height 34
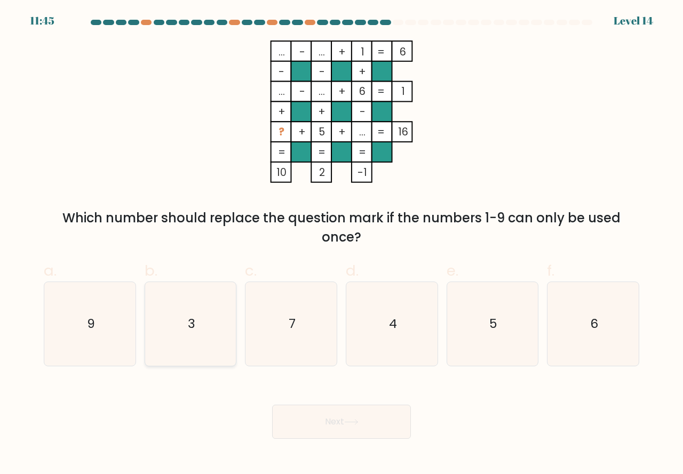
click at [198, 352] on icon "3" at bounding box center [191, 324] width 84 height 84
click at [342, 244] on input "b. 3" at bounding box center [342, 241] width 1 height 7
radio input "true"
click at [320, 429] on button "Next" at bounding box center [341, 422] width 139 height 34
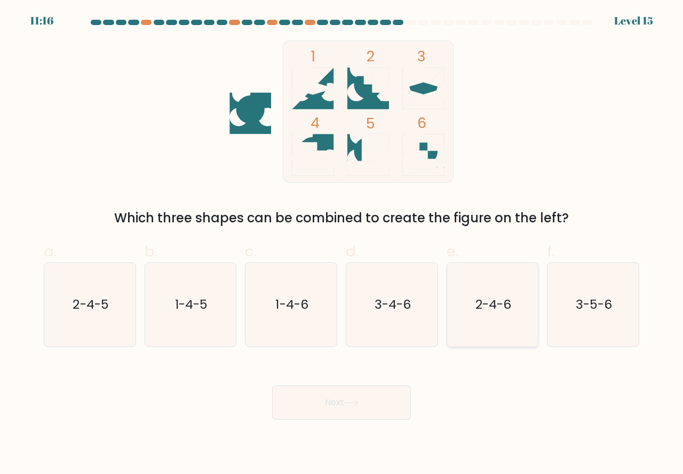
click at [486, 328] on icon "2-4-6" at bounding box center [493, 305] width 84 height 84
click at [342, 244] on input "e. 2-4-6" at bounding box center [342, 241] width 1 height 7
radio input "true"
click at [371, 406] on button "Next" at bounding box center [341, 403] width 139 height 34
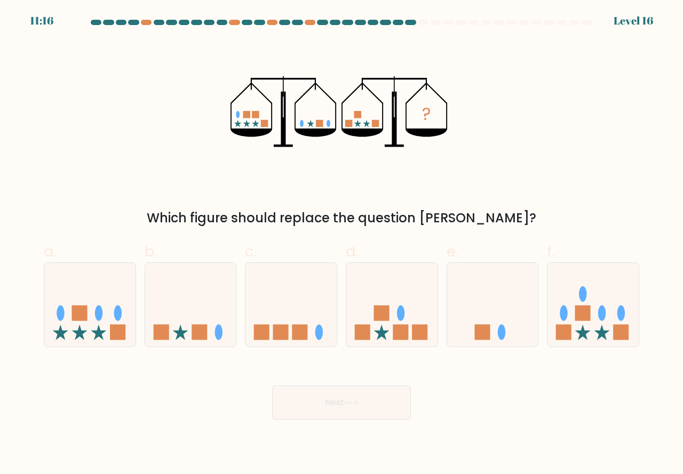
drag, startPoint x: 274, startPoint y: 336, endPoint x: 289, endPoint y: 356, distance: 24.9
click at [277, 340] on rect at bounding box center [280, 331] width 15 height 15
click at [342, 244] on input "c." at bounding box center [342, 241] width 1 height 7
radio input "true"
click at [341, 408] on button "Next" at bounding box center [341, 403] width 139 height 34
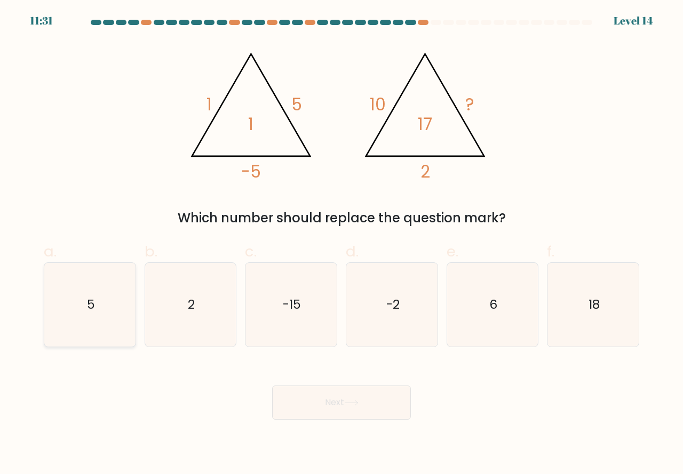
click at [133, 323] on div "5" at bounding box center [90, 305] width 92 height 85
click at [342, 244] on input "a. 5" at bounding box center [342, 241] width 1 height 7
radio input "true"
click at [325, 405] on button "Next" at bounding box center [341, 403] width 139 height 34
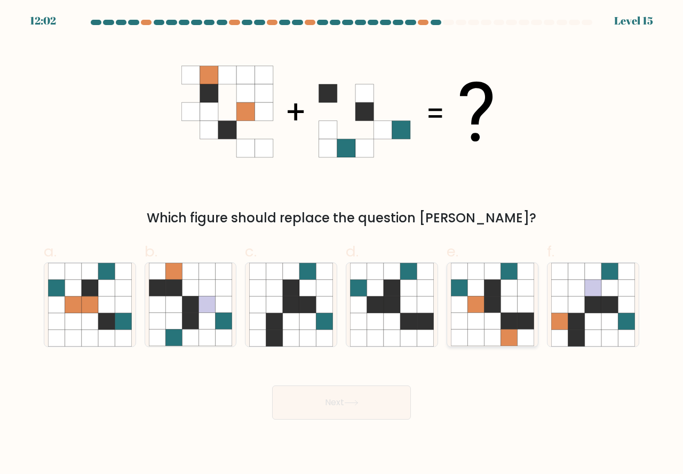
click at [478, 313] on icon at bounding box center [476, 305] width 17 height 17
click at [342, 244] on input "e." at bounding box center [342, 241] width 1 height 7
radio input "true"
click at [367, 405] on button "Next" at bounding box center [341, 403] width 139 height 34
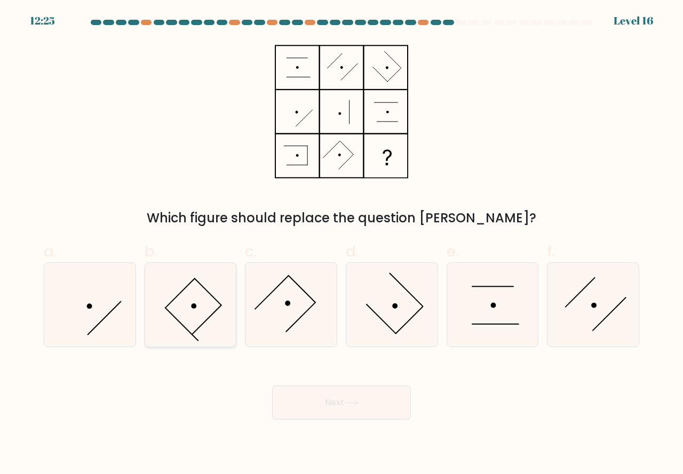
click at [203, 321] on icon at bounding box center [191, 305] width 84 height 84
click at [342, 244] on input "b." at bounding box center [342, 241] width 1 height 7
radio input "true"
click at [337, 392] on button "Next" at bounding box center [341, 403] width 139 height 34
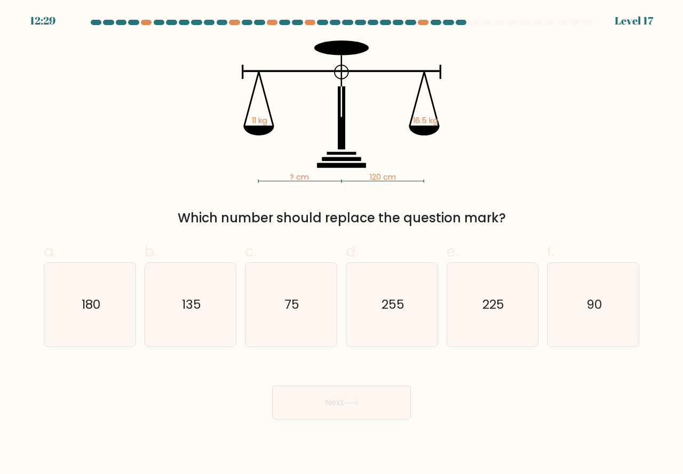
drag, startPoint x: 118, startPoint y: 330, endPoint x: 156, endPoint y: 384, distance: 65.9
click at [117, 342] on icon "180" at bounding box center [90, 305] width 84 height 84
click at [342, 244] on input "a. 180" at bounding box center [342, 241] width 1 height 7
radio input "true"
click at [353, 402] on icon at bounding box center [351, 403] width 14 height 6
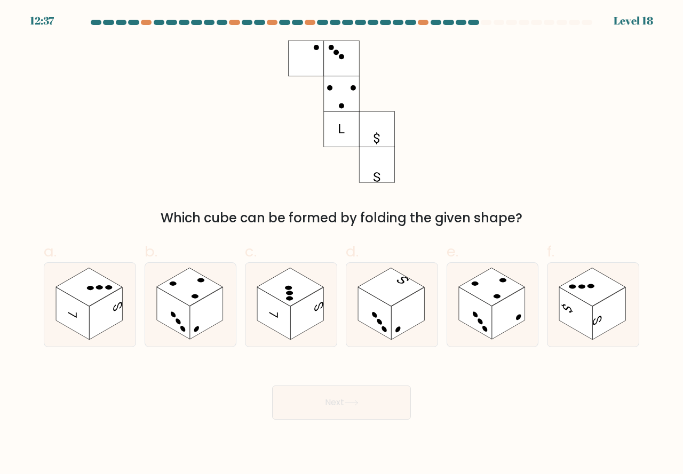
drag, startPoint x: 197, startPoint y: 327, endPoint x: 215, endPoint y: 359, distance: 36.8
click at [197, 330] on circle at bounding box center [196, 330] width 5 height 8
click at [342, 244] on input "b." at bounding box center [342, 241] width 1 height 7
radio input "true"
click at [337, 408] on button "Next" at bounding box center [341, 403] width 139 height 34
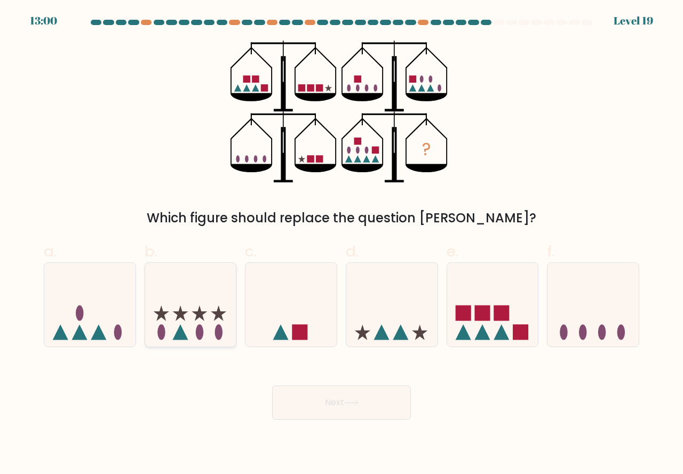
drag, startPoint x: 198, startPoint y: 324, endPoint x: 202, endPoint y: 328, distance: 5.7
click at [198, 323] on icon at bounding box center [190, 304] width 91 height 75
click at [342, 244] on input "b." at bounding box center [342, 241] width 1 height 7
radio input "true"
click at [334, 402] on button "Next" at bounding box center [341, 403] width 139 height 34
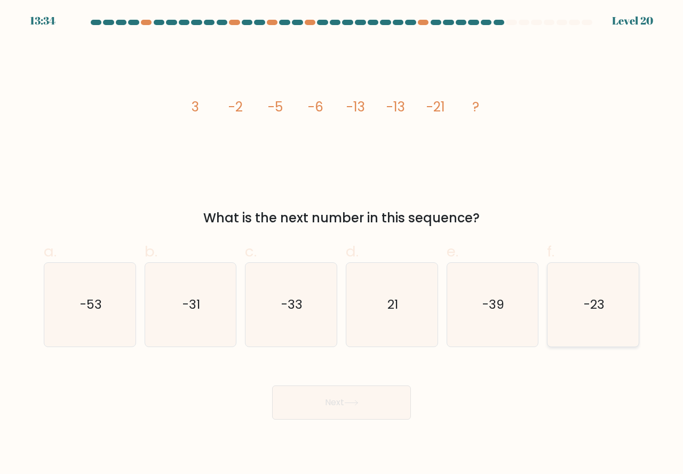
drag, startPoint x: 591, startPoint y: 306, endPoint x: 586, endPoint y: 314, distance: 9.3
click at [586, 314] on icon "-23" at bounding box center [593, 305] width 84 height 84
drag, startPoint x: 596, startPoint y: 318, endPoint x: 588, endPoint y: 329, distance: 13.9
click at [595, 321] on icon "-23" at bounding box center [593, 305] width 84 height 84
click at [342, 244] on input "f. -23" at bounding box center [342, 241] width 1 height 7
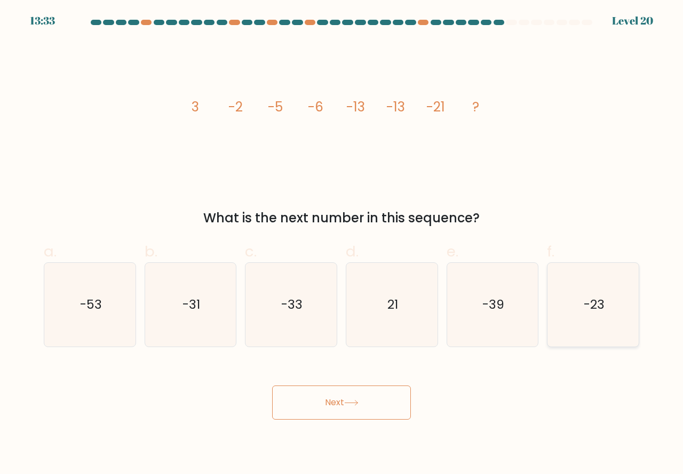
radio input "true"
click at [354, 396] on button "Next" at bounding box center [341, 403] width 139 height 34
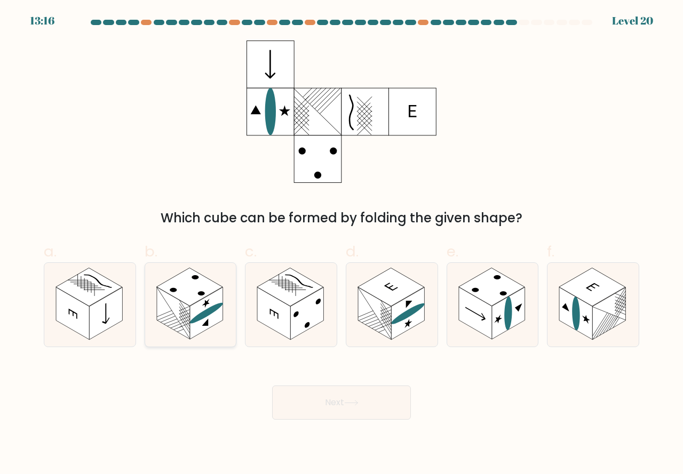
click at [191, 320] on rect at bounding box center [206, 314] width 33 height 52
click at [342, 244] on input "b." at bounding box center [342, 241] width 1 height 7
radio input "true"
click at [322, 400] on button "Next" at bounding box center [341, 403] width 139 height 34
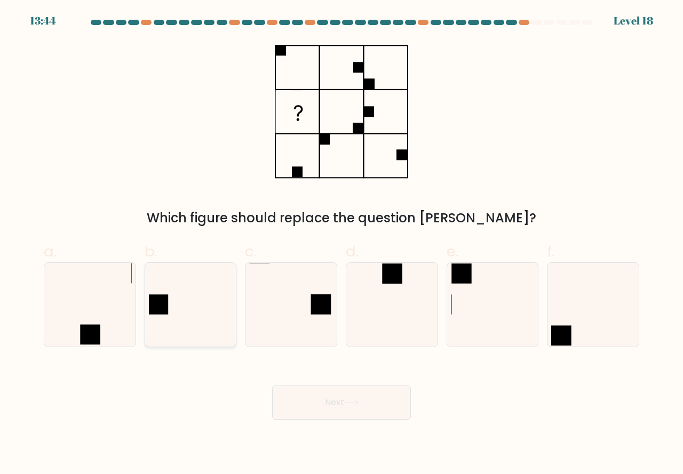
click at [173, 327] on icon at bounding box center [191, 305] width 84 height 84
click at [342, 244] on input "b." at bounding box center [342, 241] width 1 height 7
radio input "true"
click at [329, 412] on button "Next" at bounding box center [341, 403] width 139 height 34
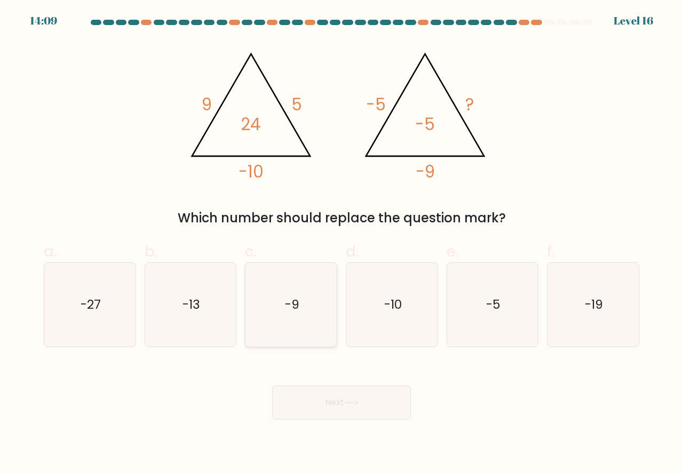
click at [294, 331] on icon "-9" at bounding box center [291, 305] width 84 height 84
click at [342, 244] on input "c. -9" at bounding box center [342, 241] width 1 height 7
radio input "true"
click at [321, 406] on button "Next" at bounding box center [341, 403] width 139 height 34
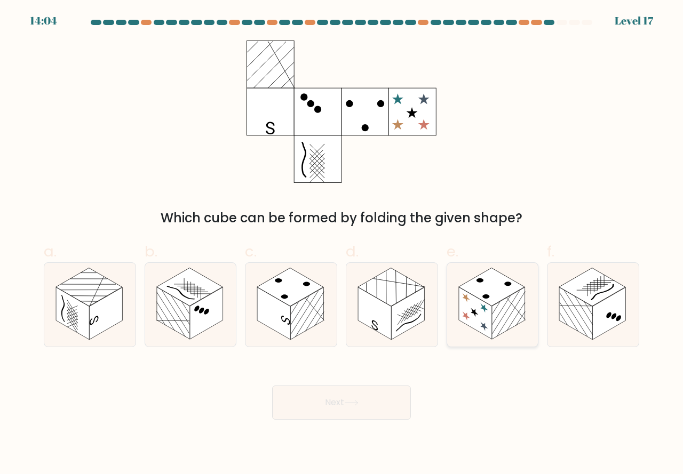
click at [486, 310] on icon at bounding box center [483, 309] width 7 height 12
click at [342, 244] on input "e." at bounding box center [342, 241] width 1 height 7
radio input "true"
click at [374, 399] on button "Next" at bounding box center [341, 403] width 139 height 34
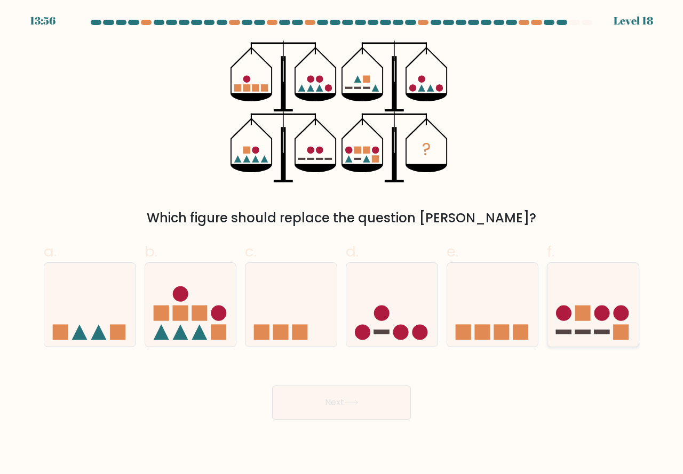
click at [597, 336] on icon at bounding box center [593, 304] width 91 height 75
click at [342, 244] on input "f." at bounding box center [342, 241] width 1 height 7
radio input "true"
click at [340, 404] on button "Next" at bounding box center [341, 403] width 139 height 34
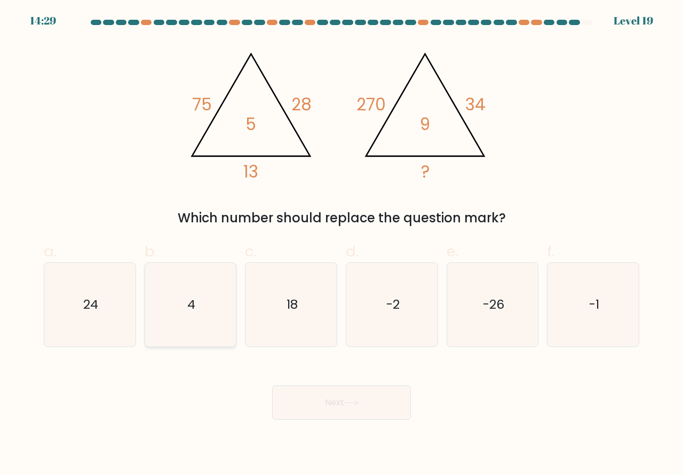
drag, startPoint x: 192, startPoint y: 328, endPoint x: 258, endPoint y: 365, distance: 76.2
click at [193, 328] on icon "4" at bounding box center [191, 305] width 84 height 84
click at [342, 244] on input "b. 4" at bounding box center [342, 241] width 1 height 7
radio input "true"
click at [338, 397] on button "Next" at bounding box center [341, 403] width 139 height 34
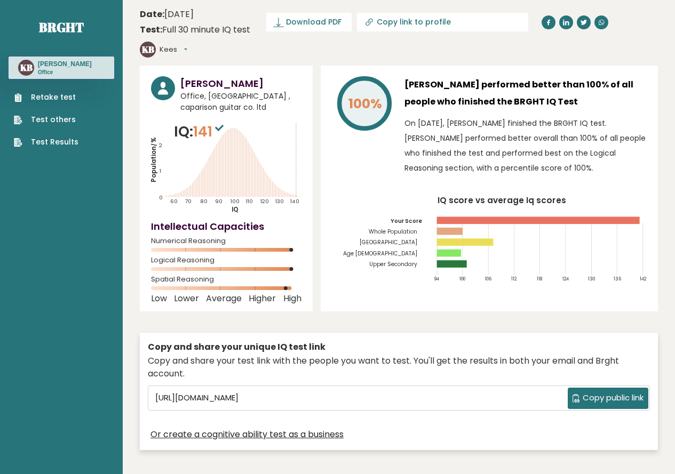
click at [44, 143] on link "Test Results" at bounding box center [46, 142] width 65 height 11
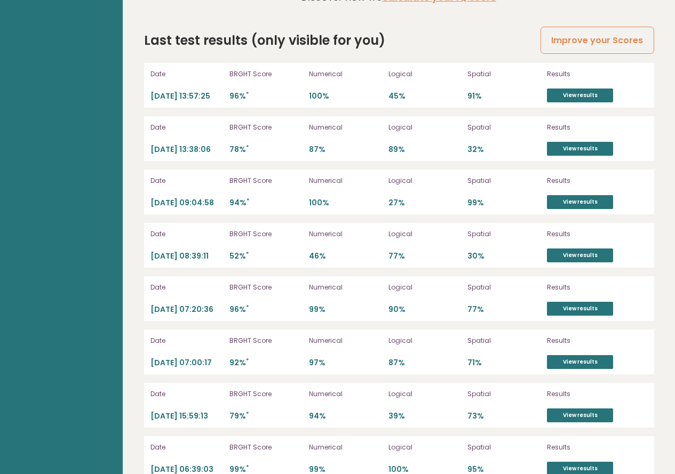
scroll to position [3013, 0]
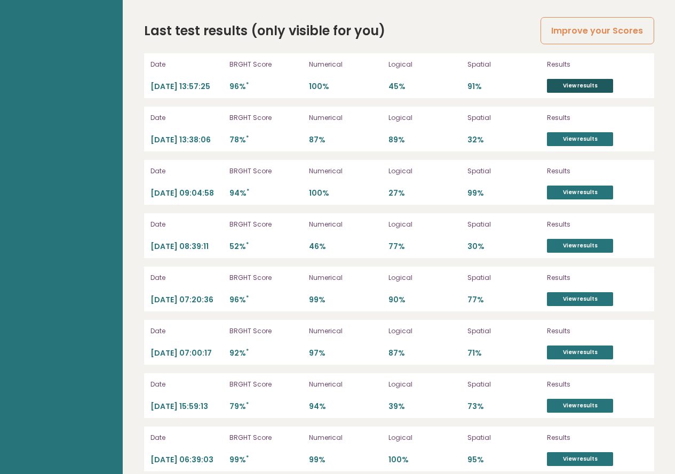
click at [579, 79] on link "View results" at bounding box center [580, 86] width 66 height 14
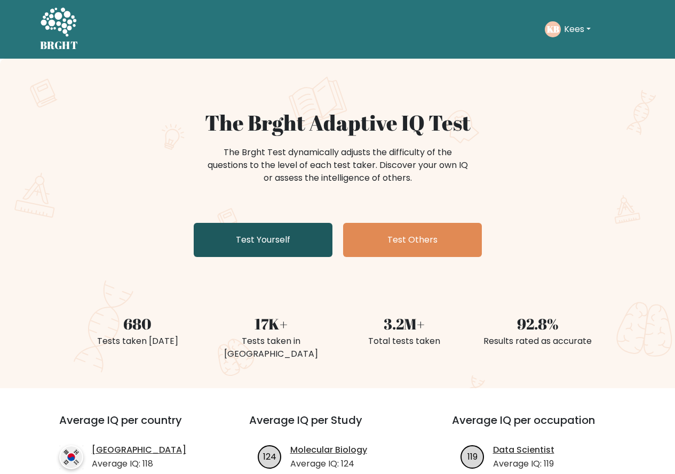
click at [250, 243] on link "Test Yourself" at bounding box center [263, 240] width 139 height 34
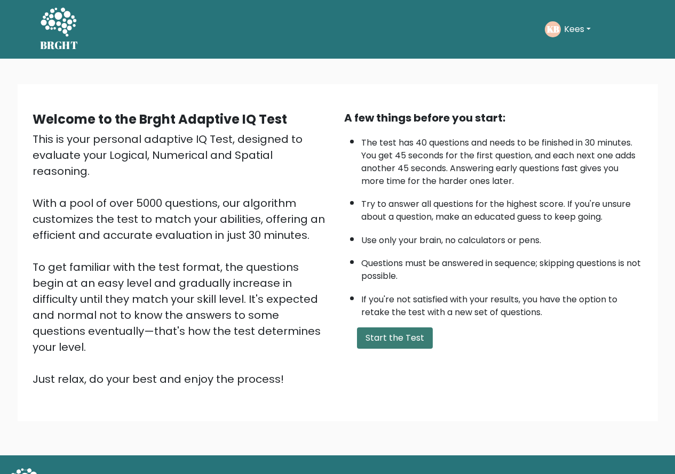
click at [398, 342] on button "Start the Test" at bounding box center [395, 338] width 76 height 21
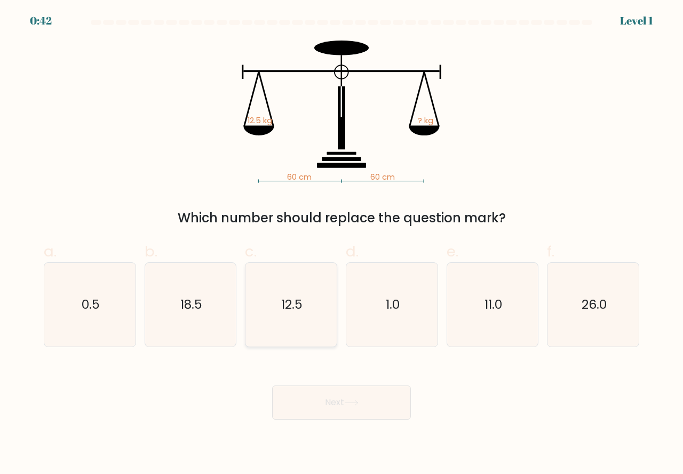
click at [308, 338] on icon "12.5" at bounding box center [291, 305] width 84 height 84
click at [342, 244] on input "c. 12.5" at bounding box center [342, 241] width 1 height 7
radio input "true"
click at [337, 401] on button "Next" at bounding box center [341, 403] width 139 height 34
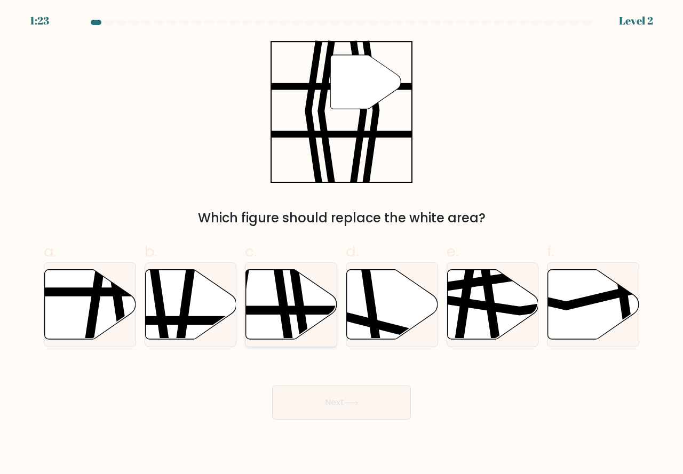
click at [286, 330] on icon at bounding box center [282, 344] width 13 height 184
click at [342, 244] on input "c." at bounding box center [342, 241] width 1 height 7
radio input "true"
click at [310, 400] on button "Next" at bounding box center [341, 403] width 139 height 34
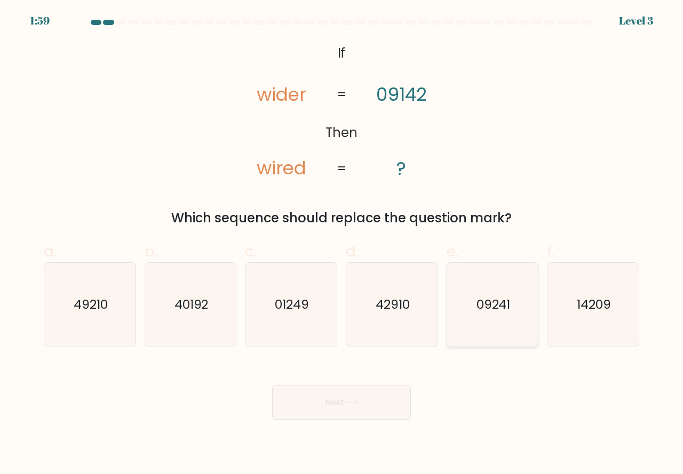
click at [486, 322] on icon "09241" at bounding box center [493, 305] width 84 height 84
click at [342, 244] on input "e. 09241" at bounding box center [342, 241] width 1 height 7
radio input "true"
click at [382, 401] on button "Next" at bounding box center [341, 403] width 139 height 34
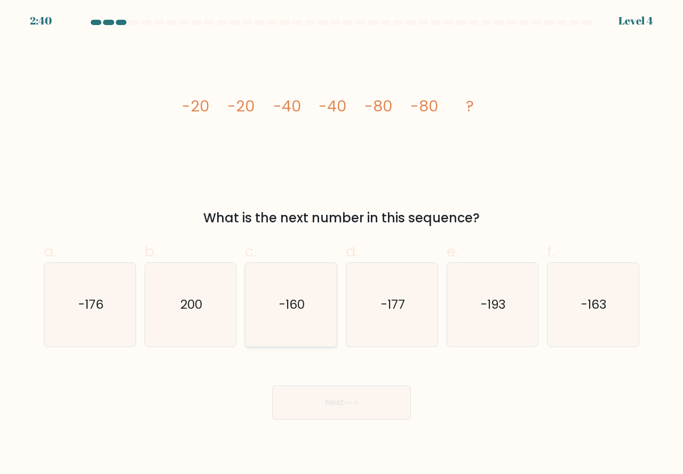
click at [283, 333] on icon "-160" at bounding box center [291, 305] width 84 height 84
click at [342, 244] on input "c. -160" at bounding box center [342, 241] width 1 height 7
radio input "true"
click at [292, 403] on button "Next" at bounding box center [341, 403] width 139 height 34
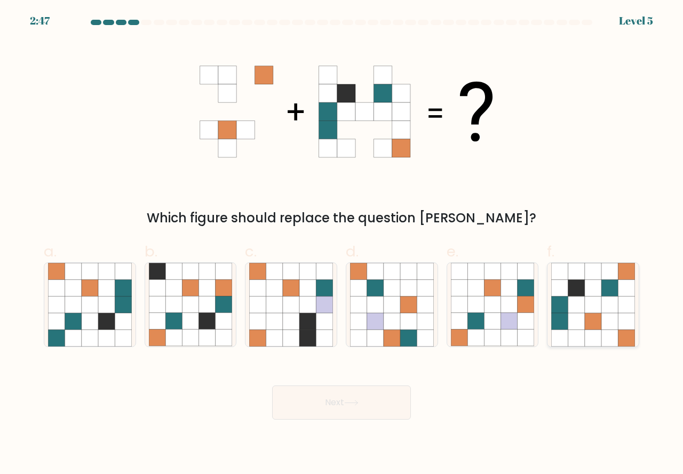
click at [591, 324] on icon at bounding box center [593, 321] width 17 height 17
click at [342, 244] on input "f." at bounding box center [342, 241] width 1 height 7
radio input "true"
click at [355, 401] on icon at bounding box center [351, 403] width 14 height 6
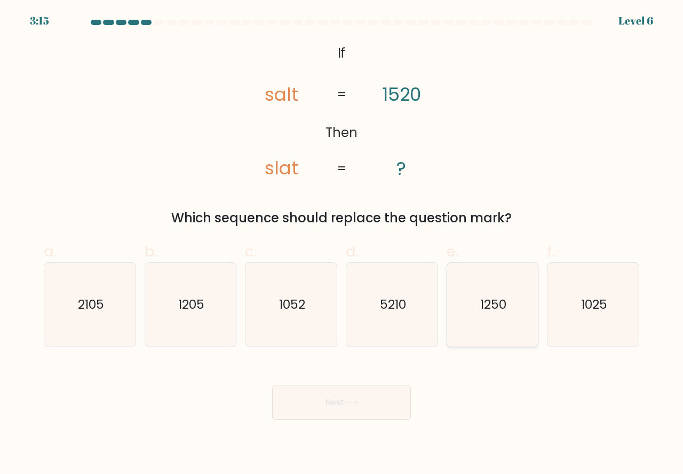
click at [496, 324] on icon "1250" at bounding box center [493, 305] width 84 height 84
click at [342, 244] on input "e. 1250" at bounding box center [342, 241] width 1 height 7
radio input "true"
click at [370, 394] on button "Next" at bounding box center [341, 403] width 139 height 34
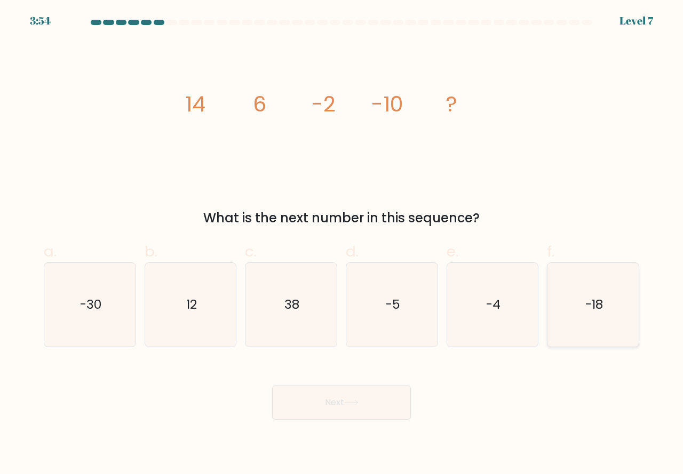
click at [596, 324] on icon "-18" at bounding box center [593, 305] width 84 height 84
click at [342, 244] on input "f. -18" at bounding box center [342, 241] width 1 height 7
radio input "true"
click at [375, 409] on button "Next" at bounding box center [341, 403] width 139 height 34
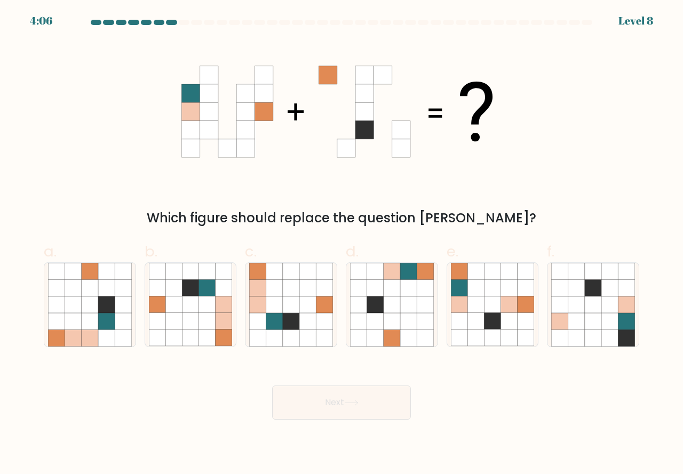
drag, startPoint x: 98, startPoint y: 341, endPoint x: 208, endPoint y: 367, distance: 113.0
click at [104, 342] on icon at bounding box center [106, 338] width 17 height 17
click at [342, 244] on input "a." at bounding box center [342, 241] width 1 height 7
radio input "true"
click at [306, 397] on button "Next" at bounding box center [341, 403] width 139 height 34
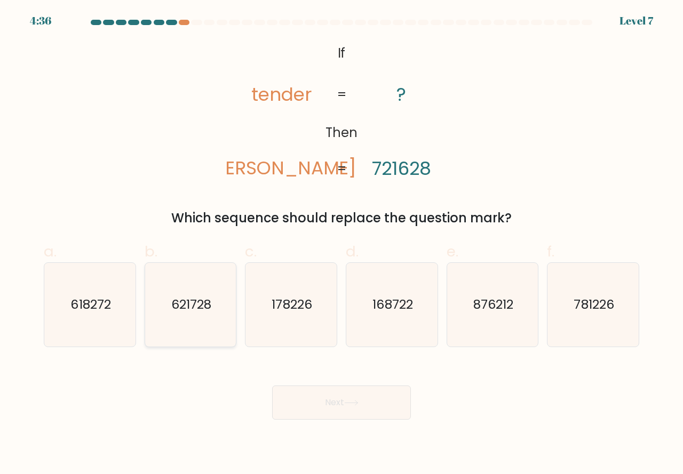
click at [197, 320] on icon "621728" at bounding box center [191, 305] width 84 height 84
click at [342, 244] on input "b. 621728" at bounding box center [342, 241] width 1 height 7
radio input "true"
click at [328, 390] on button "Next" at bounding box center [341, 403] width 139 height 34
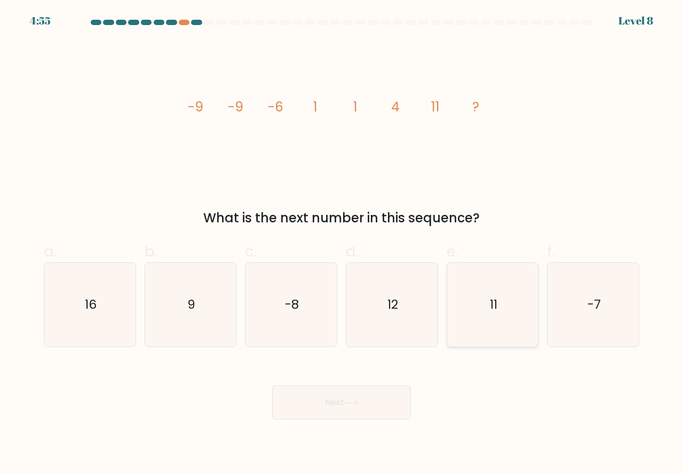
click at [477, 323] on icon "11" at bounding box center [493, 305] width 84 height 84
click at [342, 244] on input "e. 11" at bounding box center [342, 241] width 1 height 7
radio input "true"
click at [384, 405] on button "Next" at bounding box center [341, 403] width 139 height 34
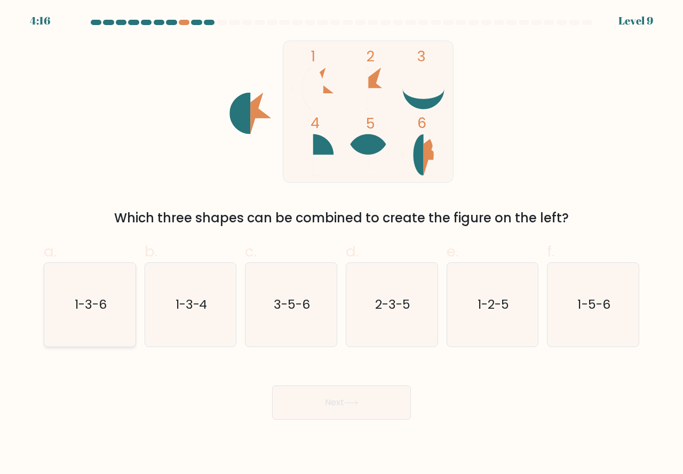
click at [105, 327] on icon "1-3-6" at bounding box center [90, 305] width 84 height 84
click at [342, 244] on input "a. 1-3-6" at bounding box center [342, 241] width 1 height 7
radio input "true"
click at [352, 405] on icon at bounding box center [351, 403] width 14 height 6
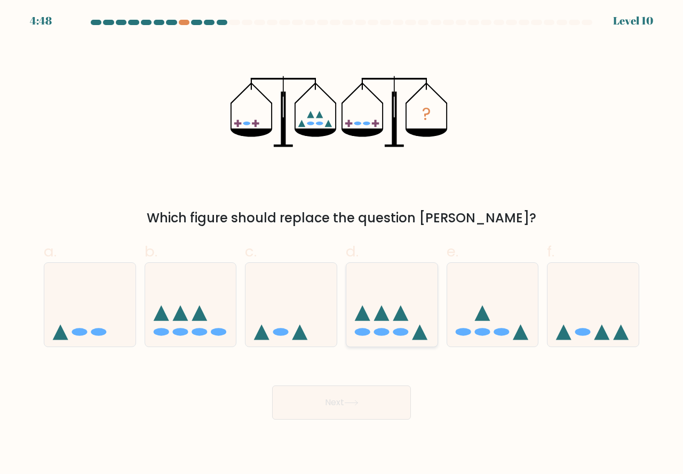
click at [376, 338] on icon at bounding box center [391, 304] width 91 height 75
click at [342, 244] on input "d." at bounding box center [342, 241] width 1 height 7
radio input "true"
click at [341, 412] on button "Next" at bounding box center [341, 403] width 139 height 34
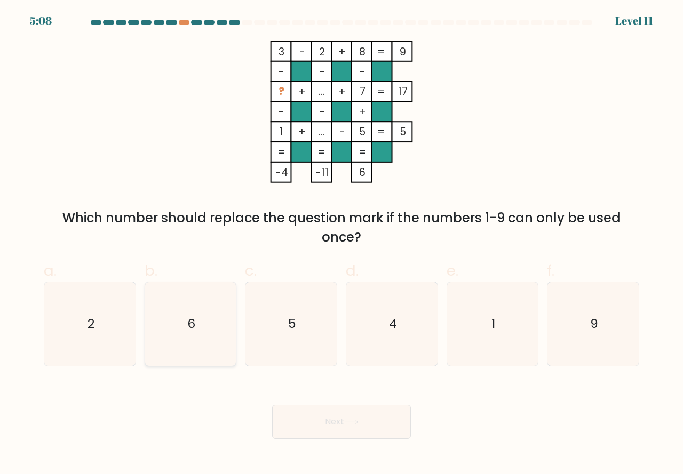
click at [177, 326] on icon "6" at bounding box center [191, 324] width 84 height 84
click at [342, 244] on input "b. 6" at bounding box center [342, 241] width 1 height 7
radio input "true"
click at [337, 407] on button "Next" at bounding box center [341, 422] width 139 height 34
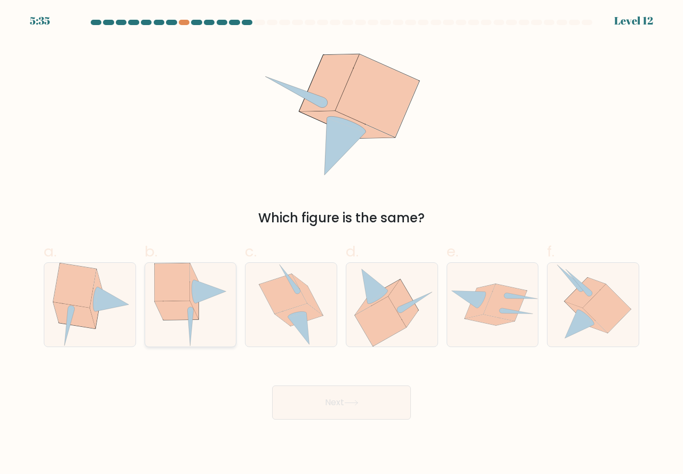
click at [199, 334] on icon at bounding box center [190, 305] width 73 height 84
click at [342, 244] on input "b." at bounding box center [342, 241] width 1 height 7
radio input "true"
click at [292, 403] on button "Next" at bounding box center [341, 403] width 139 height 34
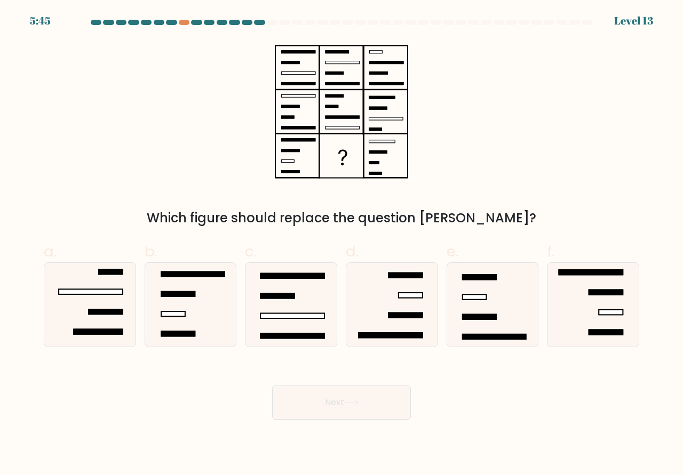
drag, startPoint x: 478, startPoint y: 335, endPoint x: 429, endPoint y: 392, distance: 75.3
click at [478, 341] on icon at bounding box center [493, 305] width 84 height 84
click at [342, 244] on input "e." at bounding box center [342, 241] width 1 height 7
radio input "true"
click at [363, 403] on button "Next" at bounding box center [341, 403] width 139 height 34
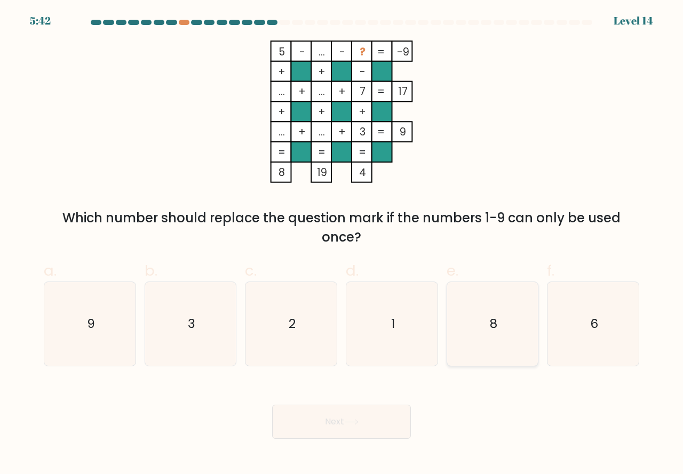
click at [496, 347] on icon "8" at bounding box center [493, 324] width 84 height 84
click at [342, 244] on input "e. 8" at bounding box center [342, 241] width 1 height 7
radio input "true"
click at [378, 417] on button "Next" at bounding box center [341, 422] width 139 height 34
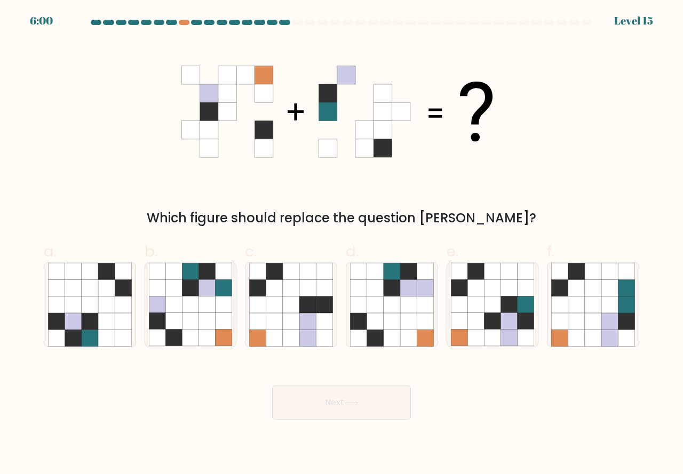
drag, startPoint x: 401, startPoint y: 331, endPoint x: 385, endPoint y: 377, distance: 47.9
click at [400, 332] on icon at bounding box center [408, 338] width 17 height 17
click at [342, 244] on input "d." at bounding box center [342, 241] width 1 height 7
radio input "true"
click at [357, 399] on button "Next" at bounding box center [341, 403] width 139 height 34
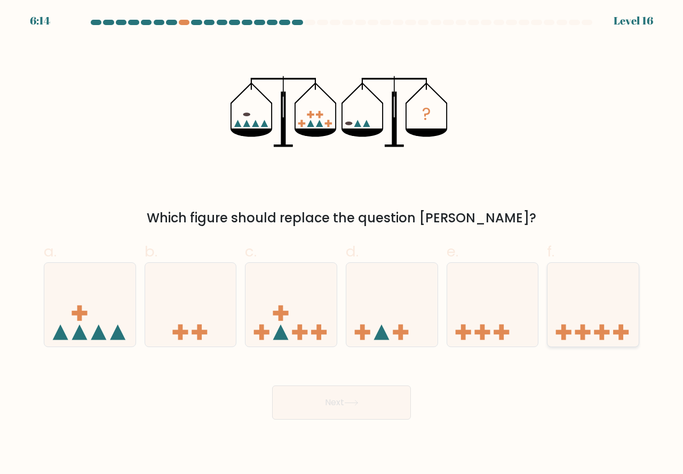
click at [580, 333] on g at bounding box center [582, 331] width 15 height 15
click at [342, 244] on input "f." at bounding box center [342, 241] width 1 height 7
radio input "true"
click at [331, 406] on button "Next" at bounding box center [341, 403] width 139 height 34
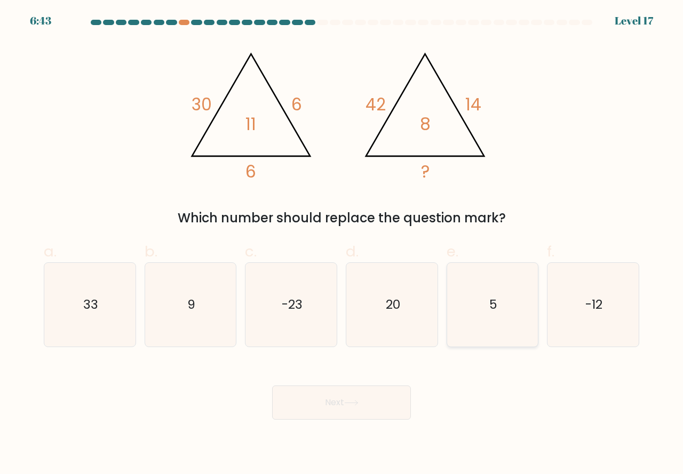
click at [501, 327] on icon "5" at bounding box center [493, 305] width 84 height 84
click at [342, 244] on input "e. 5" at bounding box center [342, 241] width 1 height 7
radio input "true"
click at [339, 403] on button "Next" at bounding box center [341, 403] width 139 height 34
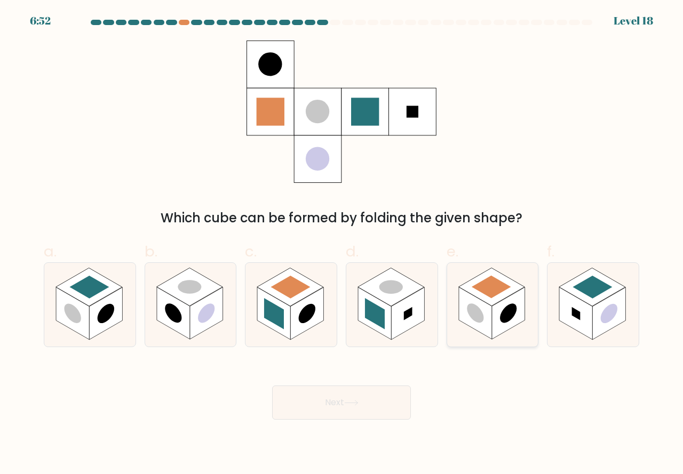
drag, startPoint x: 481, startPoint y: 314, endPoint x: 473, endPoint y: 338, distance: 25.8
click at [481, 316] on circle at bounding box center [475, 313] width 17 height 26
click at [342, 244] on input "e." at bounding box center [342, 241] width 1 height 7
radio input "true"
click at [356, 403] on icon at bounding box center [351, 403] width 13 height 5
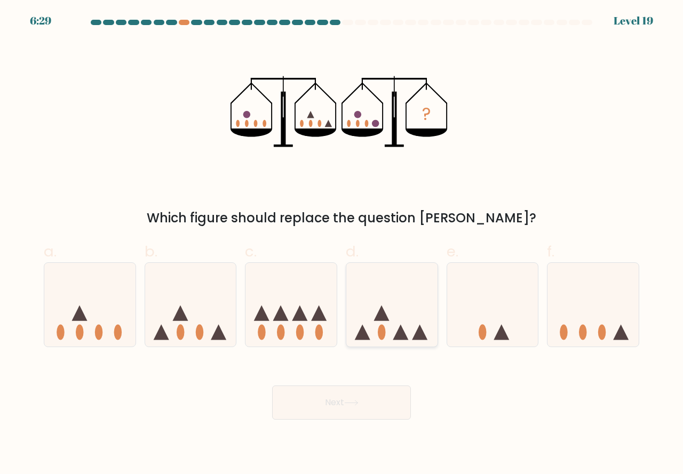
click at [400, 331] on icon at bounding box center [400, 331] width 15 height 15
click at [342, 244] on input "d." at bounding box center [342, 241] width 1 height 7
radio input "true"
click at [352, 403] on icon at bounding box center [351, 403] width 13 height 5
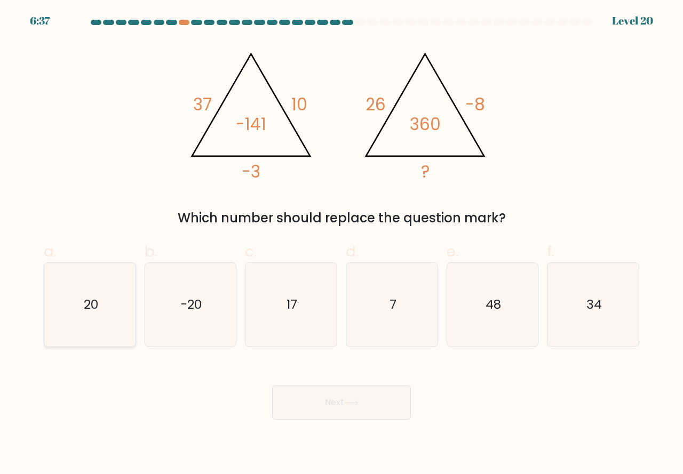
drag, startPoint x: 101, startPoint y: 332, endPoint x: 131, endPoint y: 368, distance: 46.6
click at [101, 333] on icon "20" at bounding box center [90, 305] width 84 height 84
click at [342, 244] on input "a. 20" at bounding box center [342, 241] width 1 height 7
radio input "true"
click at [325, 408] on button "Next" at bounding box center [341, 403] width 139 height 34
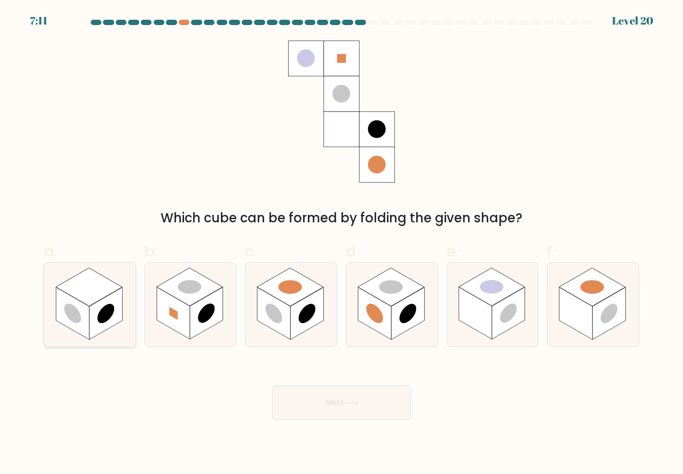
click at [101, 327] on rect at bounding box center [105, 314] width 33 height 52
click at [342, 244] on input "a." at bounding box center [342, 241] width 1 height 7
radio input "true"
click at [308, 401] on button "Next" at bounding box center [341, 403] width 139 height 34
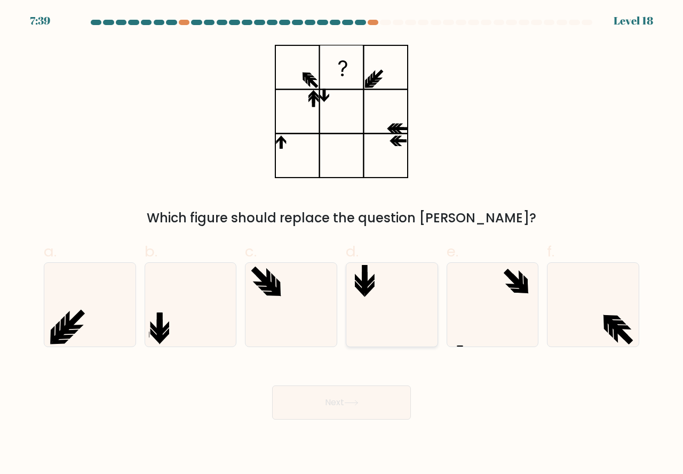
click at [376, 328] on icon at bounding box center [392, 305] width 84 height 84
click at [342, 244] on input "d." at bounding box center [342, 241] width 1 height 7
radio input "true"
click at [359, 401] on icon at bounding box center [351, 403] width 14 height 6
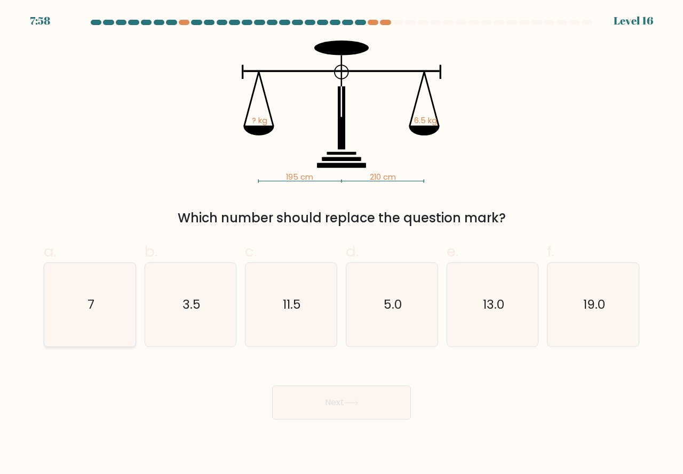
click at [101, 327] on icon "7" at bounding box center [90, 305] width 84 height 84
click at [342, 244] on input "a. 7" at bounding box center [342, 241] width 1 height 7
radio input "true"
click at [314, 395] on button "Next" at bounding box center [341, 403] width 139 height 34
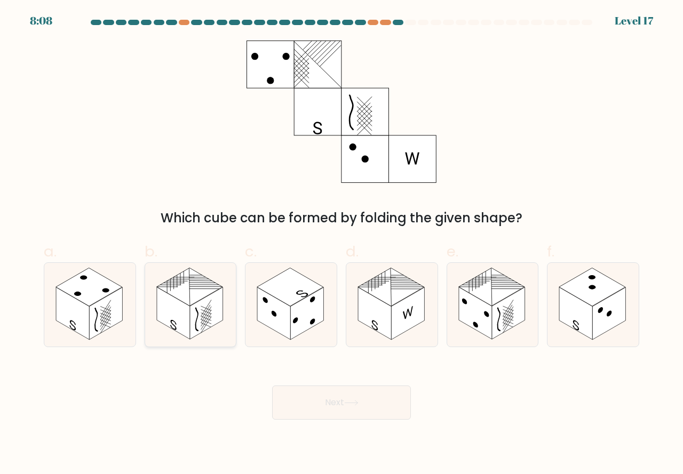
click at [186, 325] on rect at bounding box center [173, 314] width 33 height 52
click at [342, 244] on input "b." at bounding box center [342, 241] width 1 height 7
radio input "true"
click at [311, 402] on button "Next" at bounding box center [341, 403] width 139 height 34
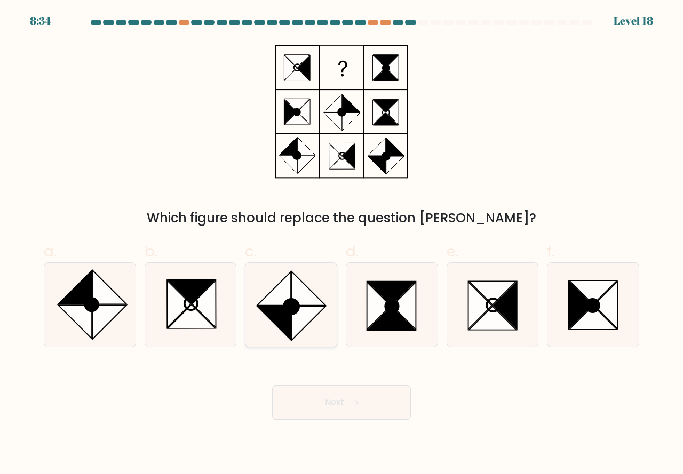
click at [284, 327] on icon at bounding box center [274, 323] width 34 height 34
click at [342, 244] on input "c." at bounding box center [342, 241] width 1 height 7
radio input "true"
click at [321, 401] on button "Next" at bounding box center [341, 403] width 139 height 34
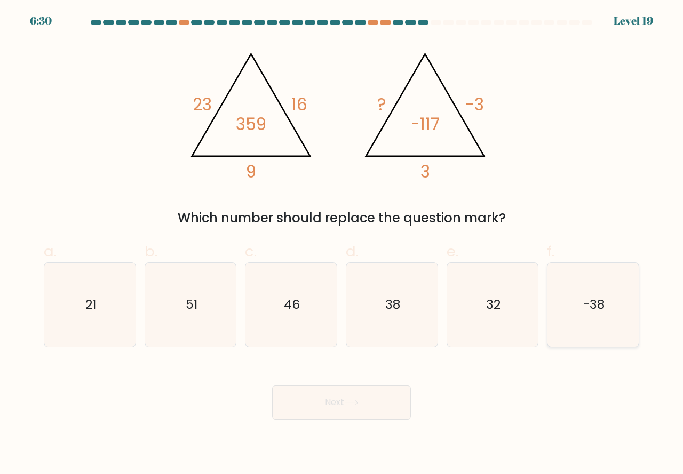
drag, startPoint x: 595, startPoint y: 336, endPoint x: 592, endPoint y: 346, distance: 10.6
click at [595, 337] on icon "-38" at bounding box center [593, 305] width 84 height 84
click at [342, 244] on input "f. -38" at bounding box center [342, 241] width 1 height 7
radio input "true"
click at [350, 403] on icon at bounding box center [351, 403] width 13 height 5
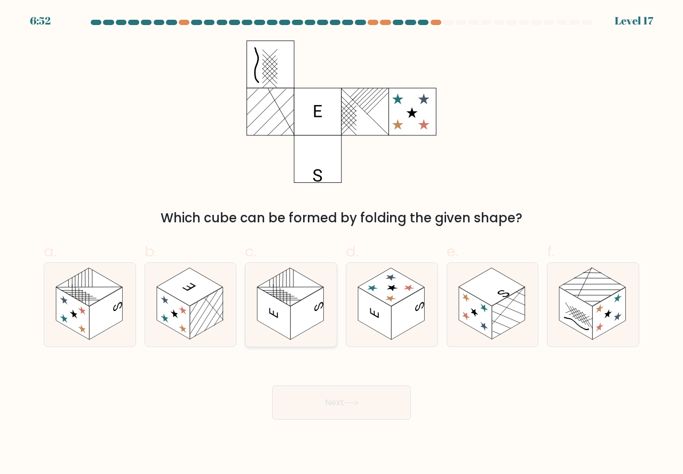
drag, startPoint x: 291, startPoint y: 316, endPoint x: 313, endPoint y: 372, distance: 59.9
click at [291, 320] on rect at bounding box center [306, 314] width 33 height 52
click at [342, 244] on input "c." at bounding box center [342, 241] width 1 height 7
radio input "true"
click at [332, 410] on button "Next" at bounding box center [341, 403] width 139 height 34
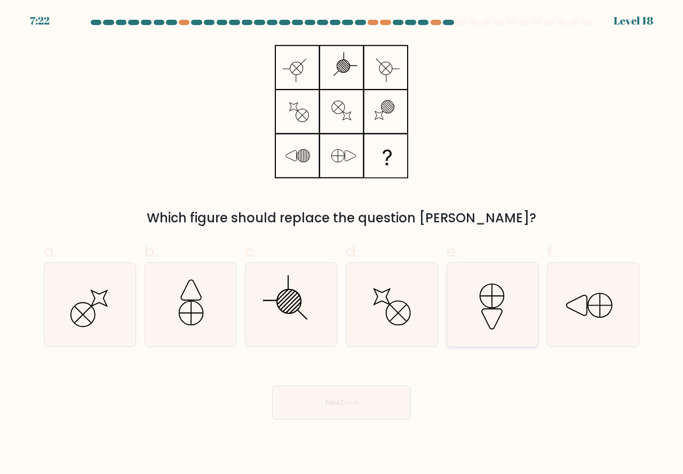
click at [492, 331] on icon at bounding box center [493, 305] width 84 height 84
click at [342, 244] on input "e." at bounding box center [342, 241] width 1 height 7
radio input "true"
click at [358, 404] on icon at bounding box center [351, 403] width 13 height 5
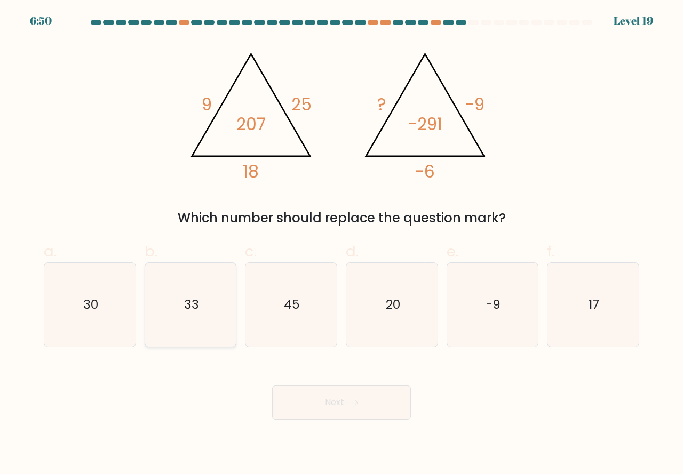
click at [200, 326] on icon "33" at bounding box center [191, 305] width 84 height 84
click at [342, 244] on input "b. 33" at bounding box center [342, 241] width 1 height 7
radio input "true"
click at [338, 397] on button "Next" at bounding box center [341, 403] width 139 height 34
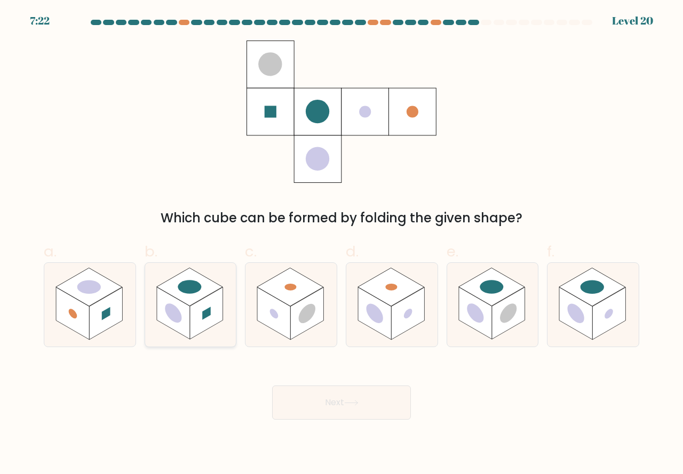
click at [193, 320] on rect at bounding box center [206, 314] width 33 height 52
click at [342, 244] on input "b." at bounding box center [342, 241] width 1 height 7
radio input "true"
click at [328, 405] on button "Next" at bounding box center [341, 403] width 139 height 34
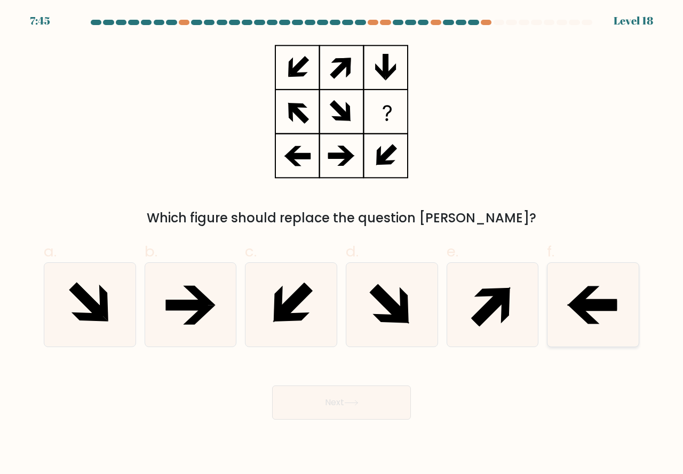
click at [617, 323] on icon at bounding box center [593, 305] width 84 height 84
click at [342, 244] on input "f." at bounding box center [342, 241] width 1 height 7
radio input "true"
click at [344, 405] on button "Next" at bounding box center [341, 403] width 139 height 34
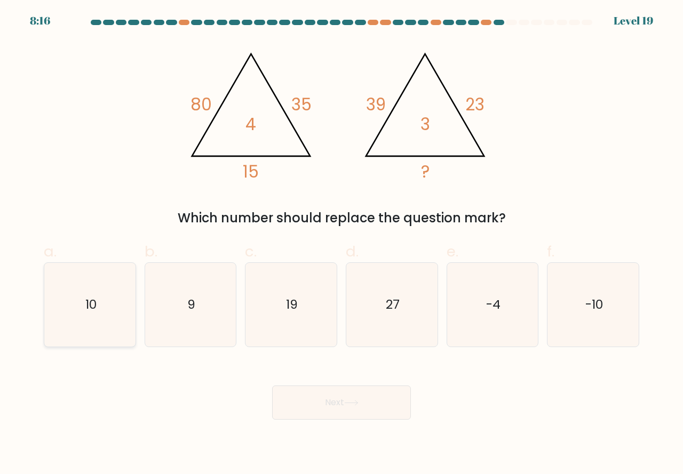
click at [102, 327] on icon "10" at bounding box center [90, 305] width 84 height 84
click at [342, 244] on input "a. 10" at bounding box center [342, 241] width 1 height 7
radio input "true"
click at [329, 407] on button "Next" at bounding box center [341, 403] width 139 height 34
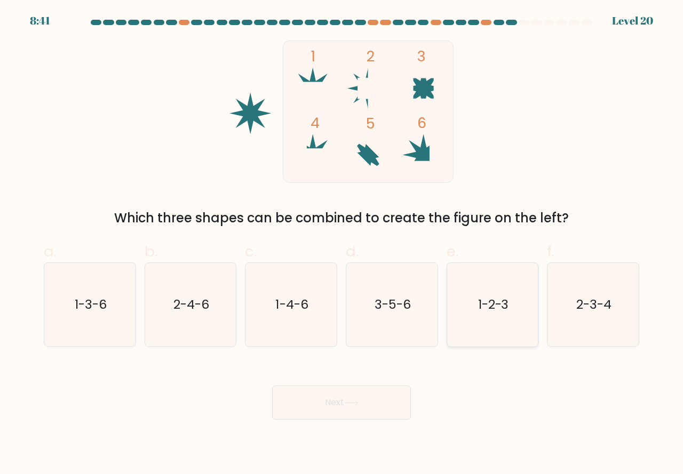
click at [496, 323] on icon "1-2-3" at bounding box center [493, 305] width 84 height 84
click at [342, 244] on input "e. 1-2-3" at bounding box center [342, 241] width 1 height 7
radio input "true"
click at [367, 395] on button "Next" at bounding box center [341, 403] width 139 height 34
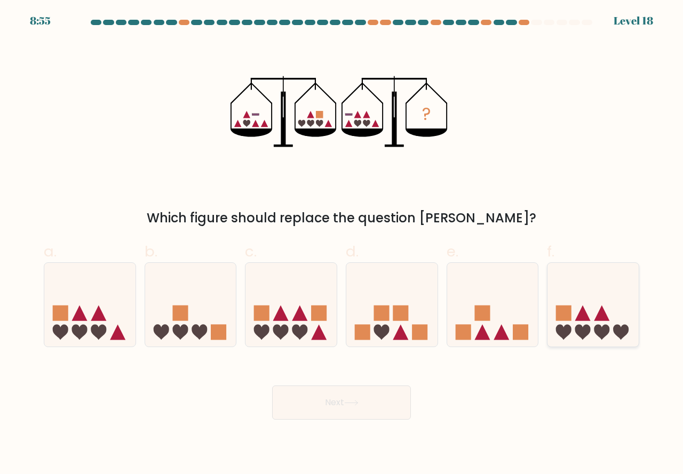
click at [604, 326] on icon at bounding box center [602, 331] width 15 height 15
click at [342, 244] on input "f." at bounding box center [342, 241] width 1 height 7
radio input "true"
click at [362, 400] on button "Next" at bounding box center [341, 403] width 139 height 34
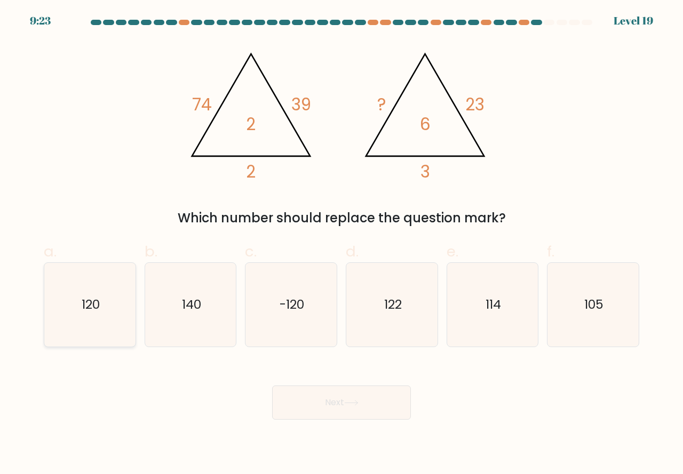
click at [100, 329] on icon "120" at bounding box center [90, 305] width 84 height 84
click at [342, 244] on input "a. 120" at bounding box center [342, 241] width 1 height 7
radio input "true"
click at [331, 402] on button "Next" at bounding box center [341, 403] width 139 height 34
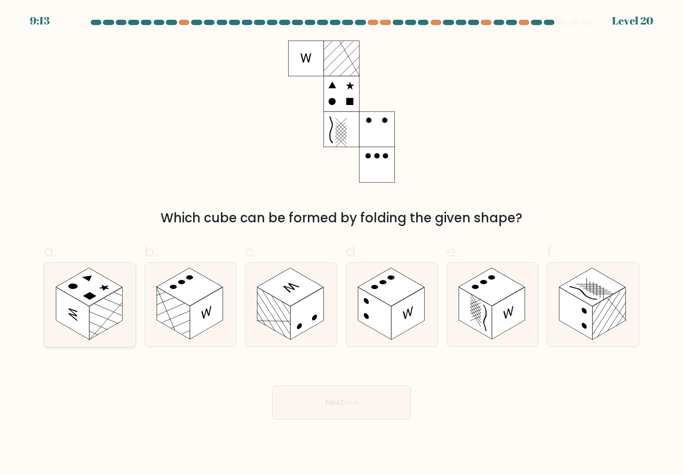
click at [94, 320] on rect at bounding box center [105, 314] width 33 height 52
click at [342, 244] on input "a." at bounding box center [342, 241] width 1 height 7
radio input "true"
click at [328, 406] on button "Next" at bounding box center [341, 403] width 139 height 34
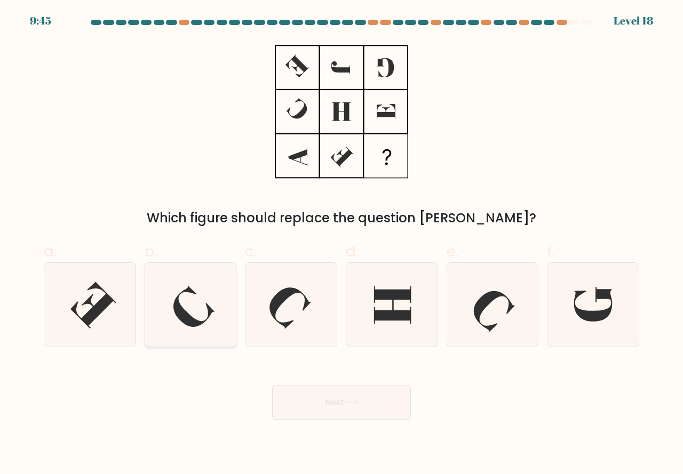
click at [202, 327] on icon at bounding box center [191, 305] width 84 height 84
click at [342, 244] on input "b." at bounding box center [342, 241] width 1 height 7
radio input "true"
click at [328, 405] on button "Next" at bounding box center [341, 403] width 139 height 34
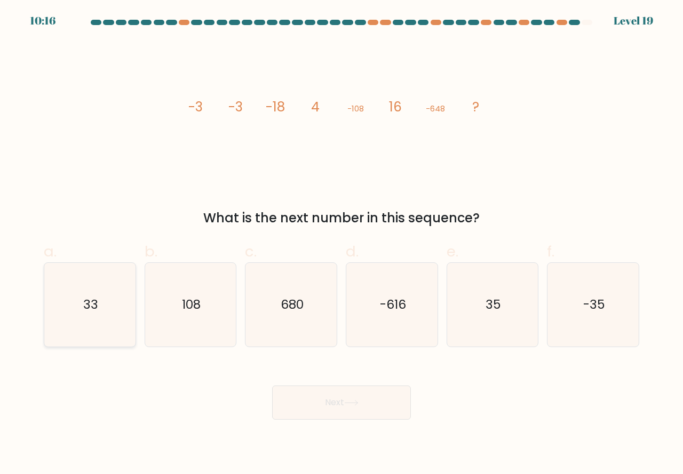
drag, startPoint x: 83, startPoint y: 294, endPoint x: 95, endPoint y: 322, distance: 30.8
click at [83, 294] on icon "33" at bounding box center [90, 305] width 84 height 84
click at [342, 244] on input "a. 33" at bounding box center [342, 241] width 1 height 7
radio input "true"
click at [312, 402] on button "Next" at bounding box center [341, 403] width 139 height 34
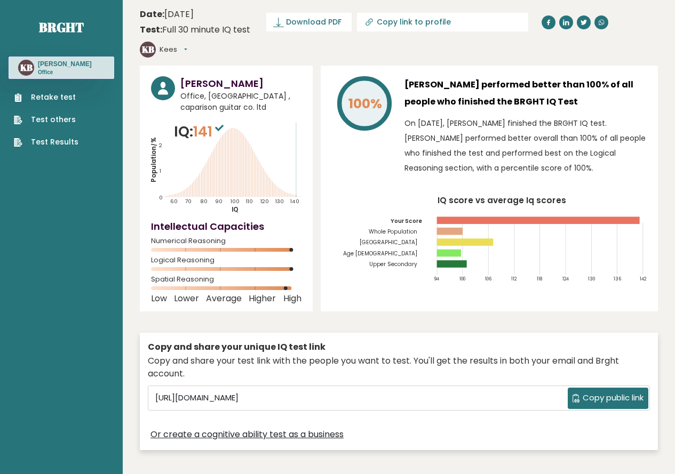
click at [62, 140] on link "Test Results" at bounding box center [46, 142] width 65 height 11
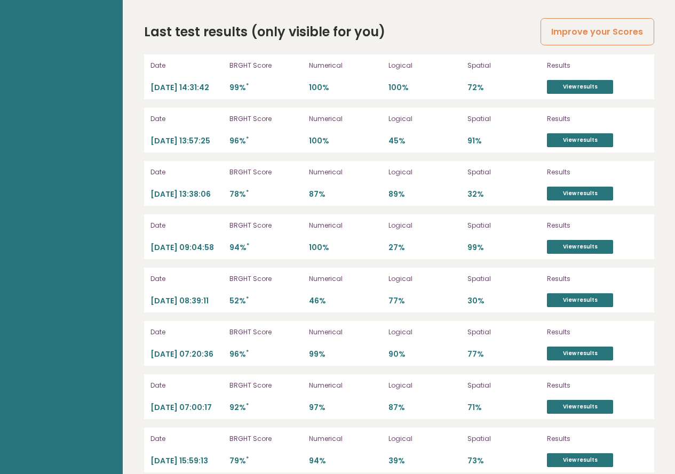
scroll to position [3013, 0]
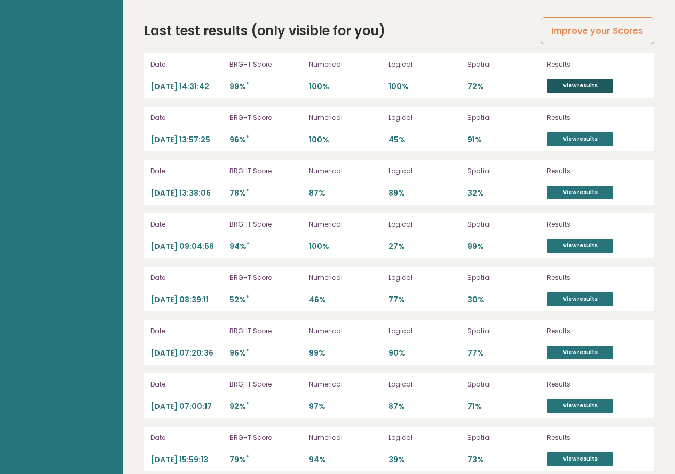
click at [580, 79] on link "View results" at bounding box center [580, 86] width 66 height 14
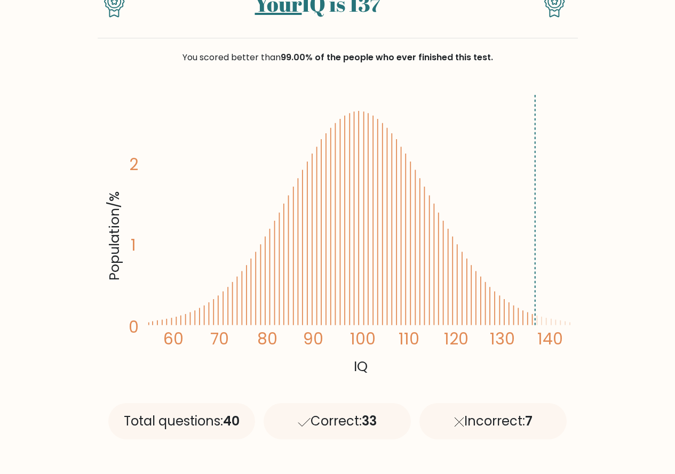
scroll to position [213, 0]
